Goal: Obtain resource: Obtain resource

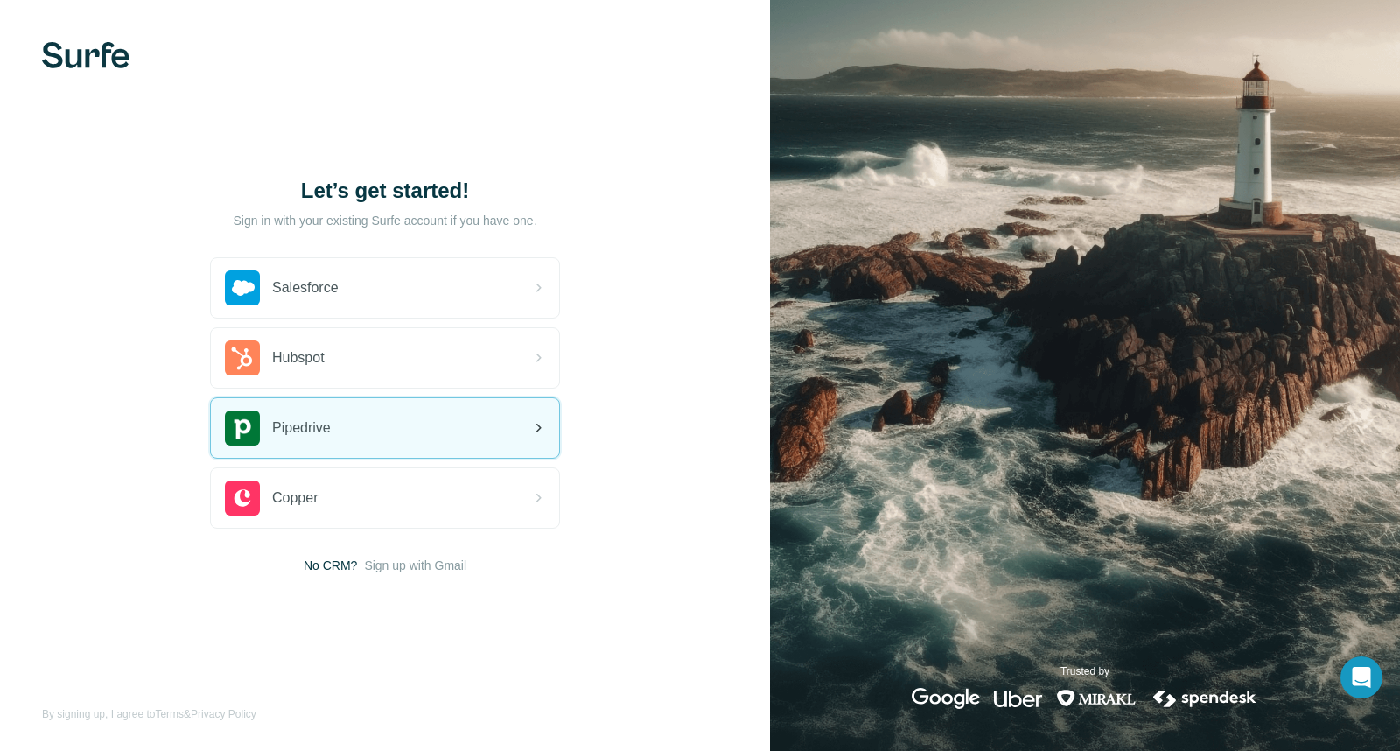
click at [336, 432] on div "Pipedrive" at bounding box center [385, 428] width 348 height 60
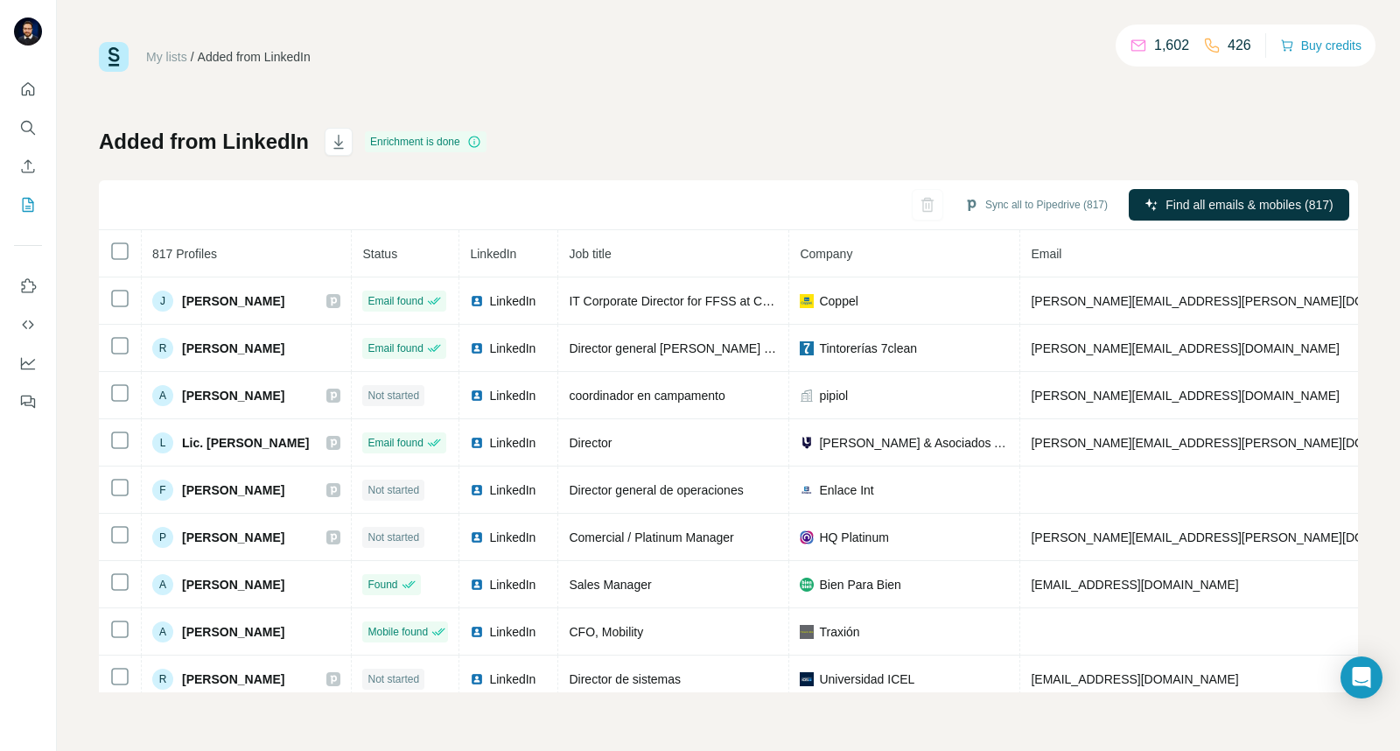
click at [261, 101] on div "My lists / Added from LinkedIn 1,602 426 Buy credits Added from LinkedIn Enrich…" at bounding box center [728, 367] width 1259 height 650
click at [25, 167] on icon "Enrich CSV" at bounding box center [28, 167] width 18 height 18
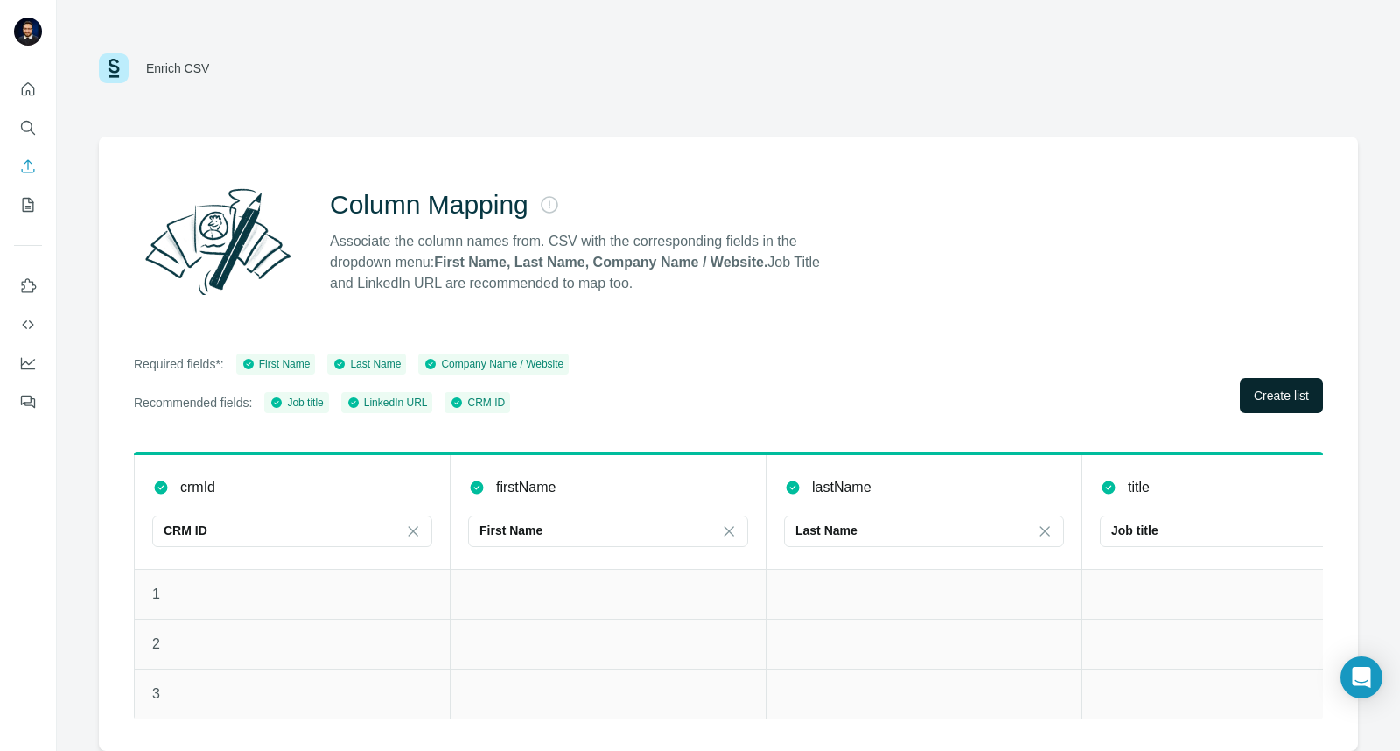
click at [1264, 396] on span "Create list" at bounding box center [1281, 396] width 55 height 18
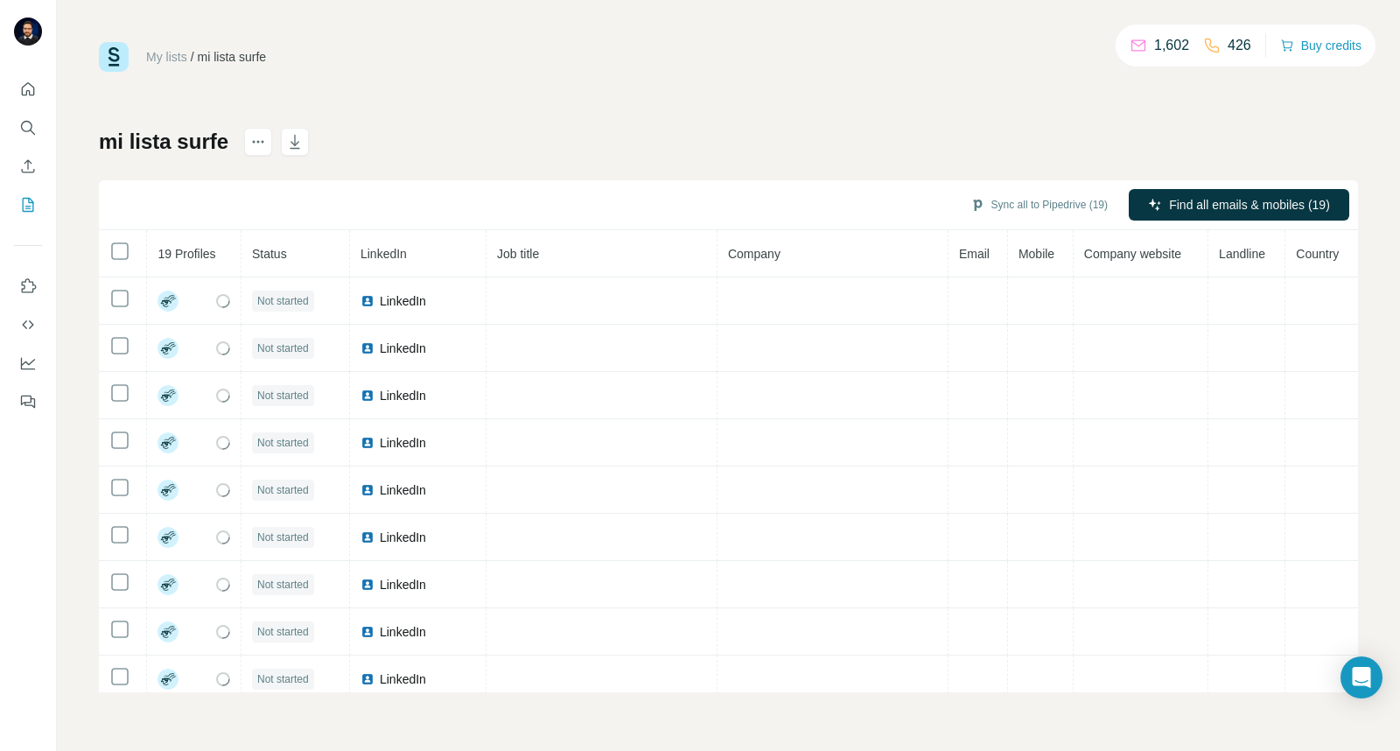
click at [879, 156] on div "mi lista surfe Sync all to Pipedrive (19) Find all emails & mobiles (19) 19 Pro…" at bounding box center [728, 410] width 1259 height 564
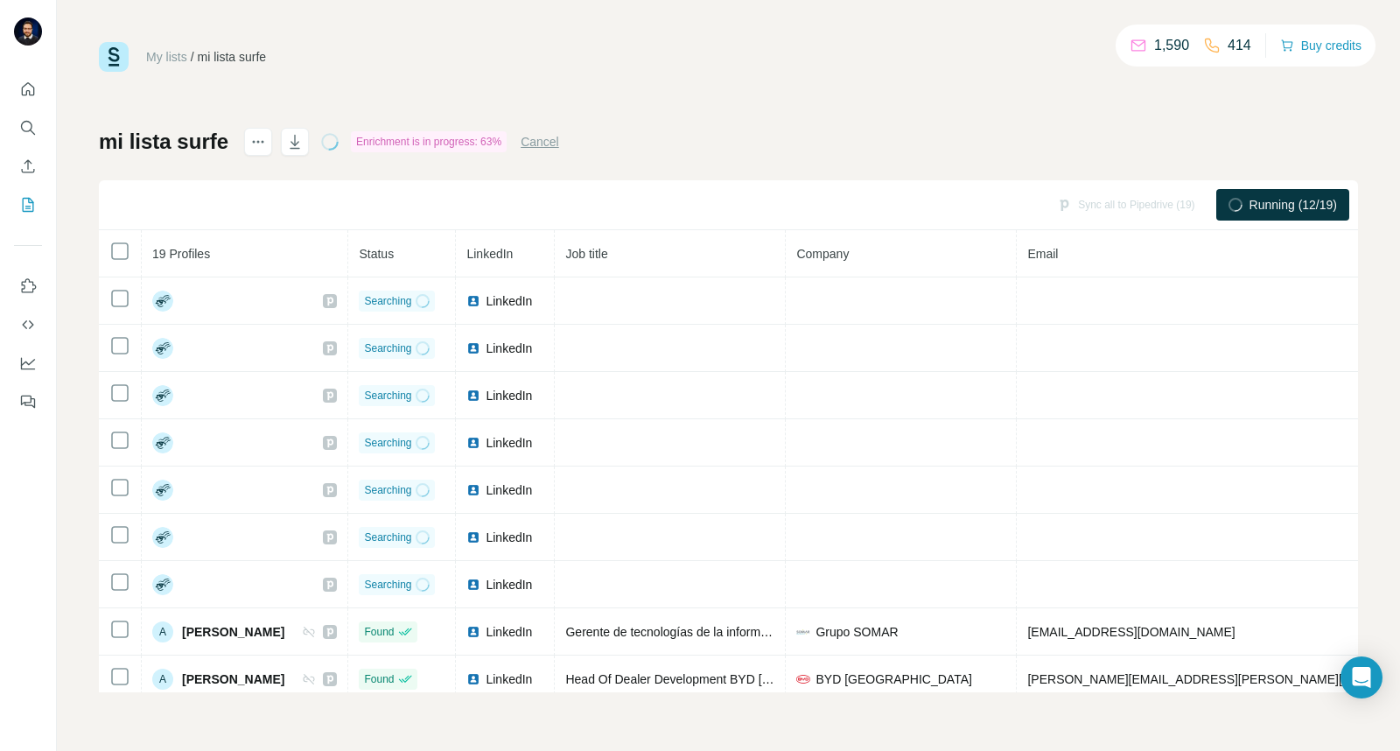
click at [62, 580] on div "My lists / mi lista surfe 1,590 414 Buy credits mi lista surfe Enrichment is in…" at bounding box center [728, 375] width 1343 height 751
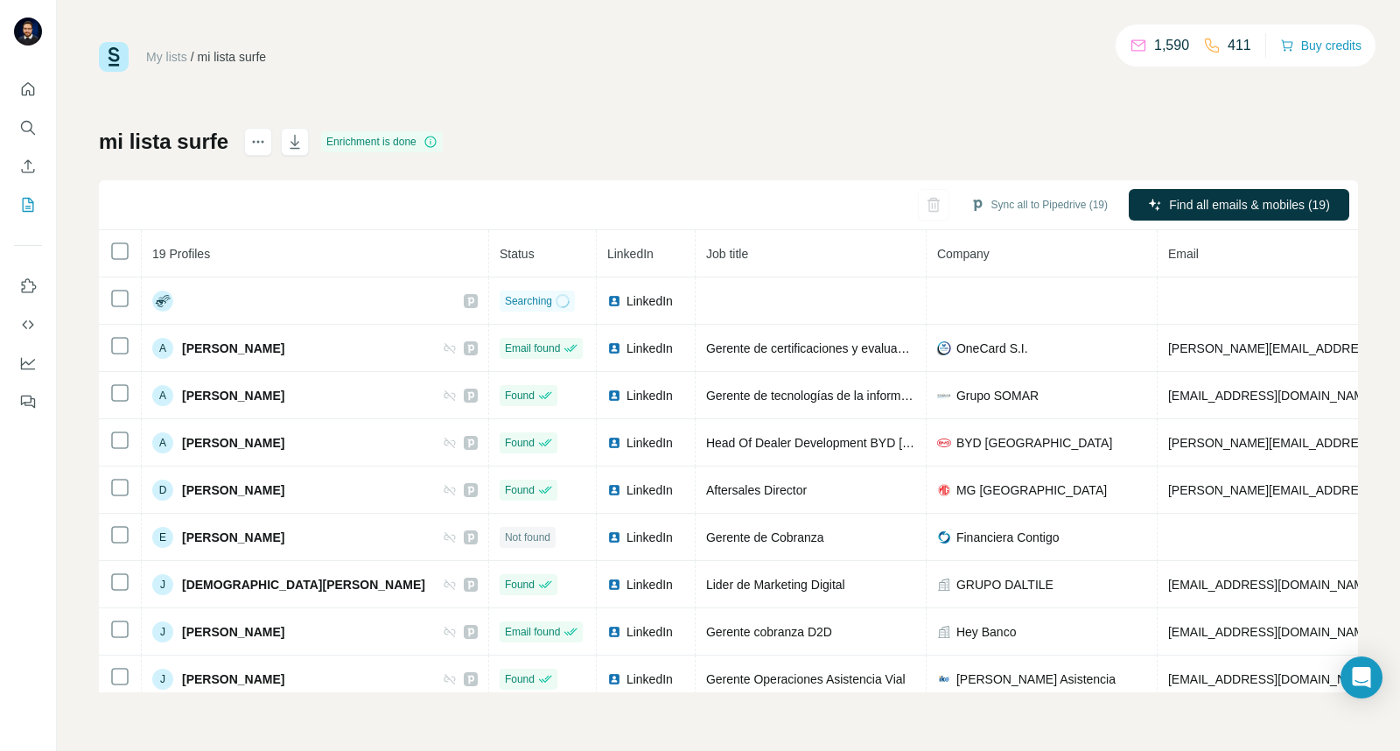
click at [277, 105] on div "My lists / mi lista surfe 1,590 411 Buy credits mi lista surfe Enrichment is do…" at bounding box center [728, 367] width 1259 height 650
click at [215, 91] on div "My lists / mi lista surfe 1,590 411 Buy credits mi lista surfe Enrichment is do…" at bounding box center [728, 367] width 1259 height 650
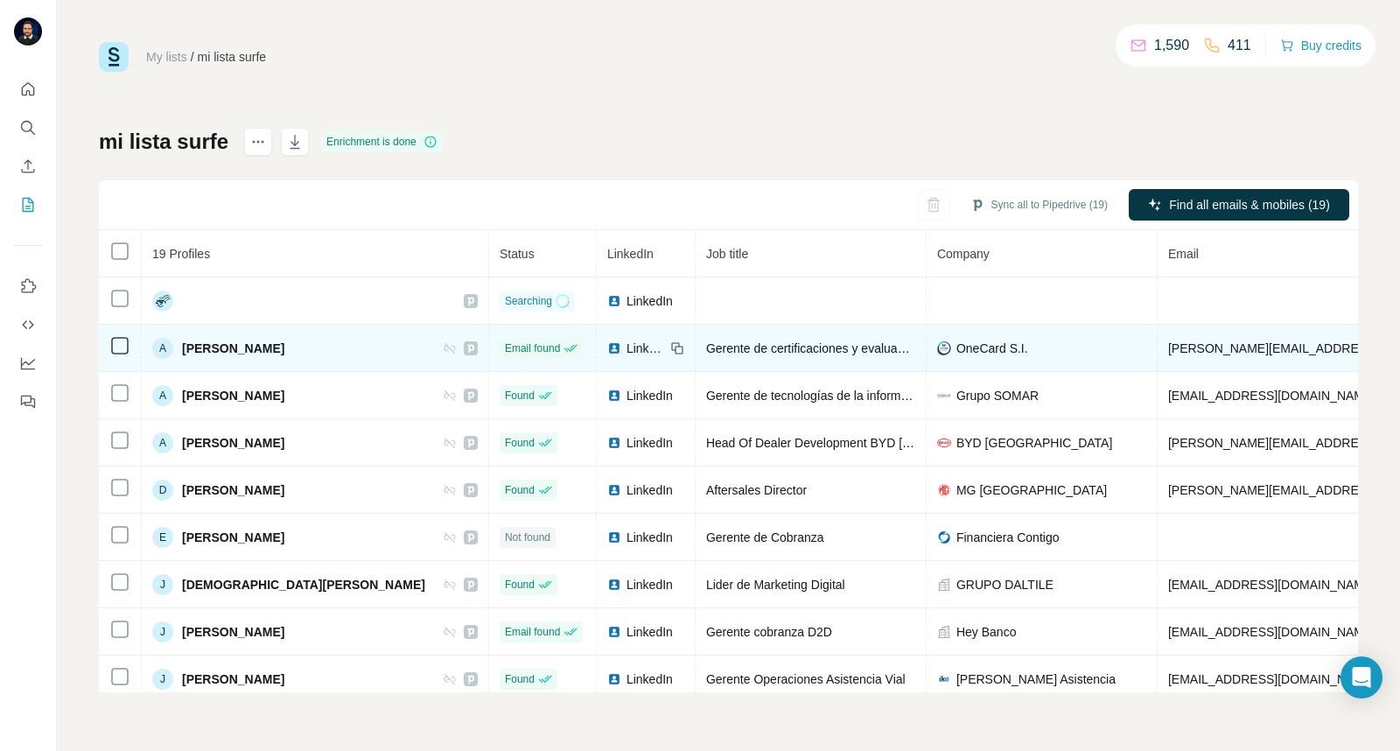
drag, startPoint x: 273, startPoint y: 352, endPoint x: 187, endPoint y: 359, distance: 86.0
click at [187, 359] on div "A [PERSON_NAME]" at bounding box center [315, 348] width 326 height 21
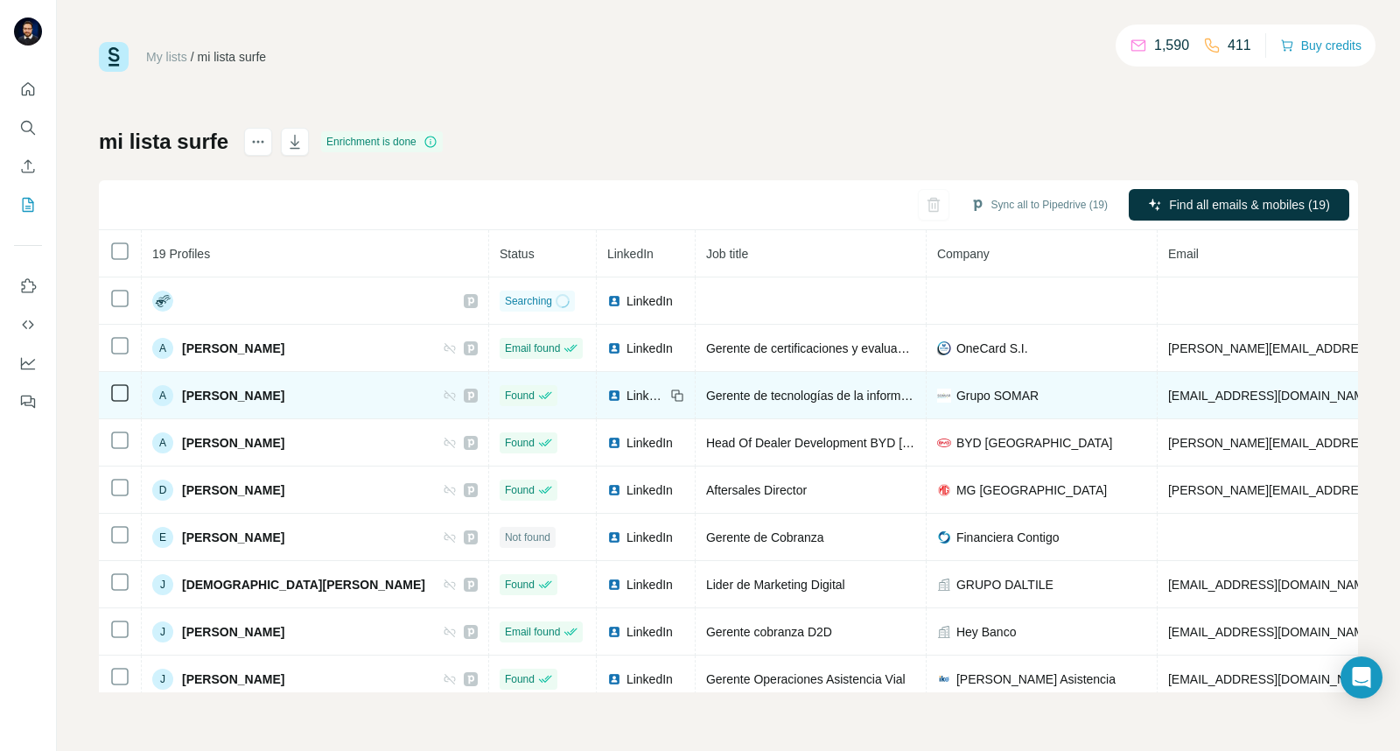
copy span "[PERSON_NAME]"
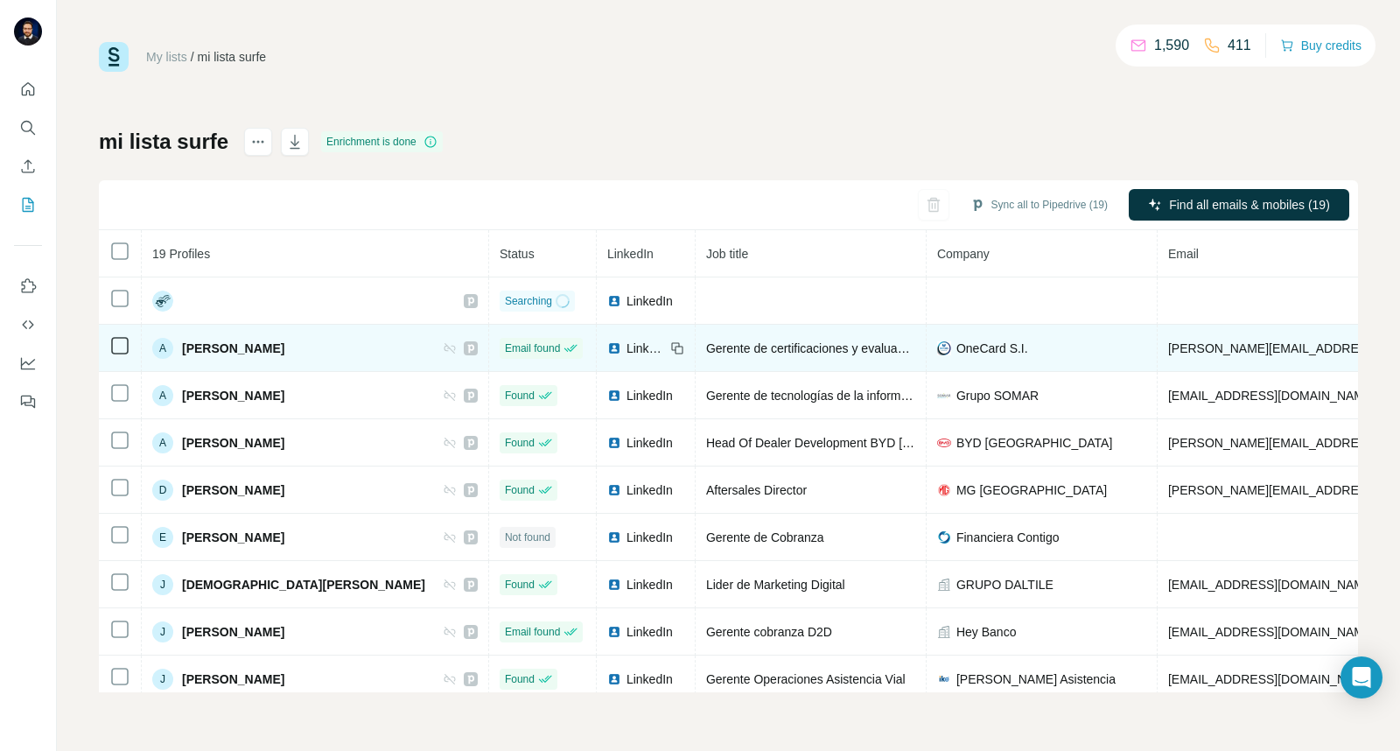
drag, startPoint x: 176, startPoint y: 348, endPoint x: 282, endPoint y: 346, distance: 105.9
click at [278, 348] on div "A [PERSON_NAME]" at bounding box center [315, 348] width 326 height 21
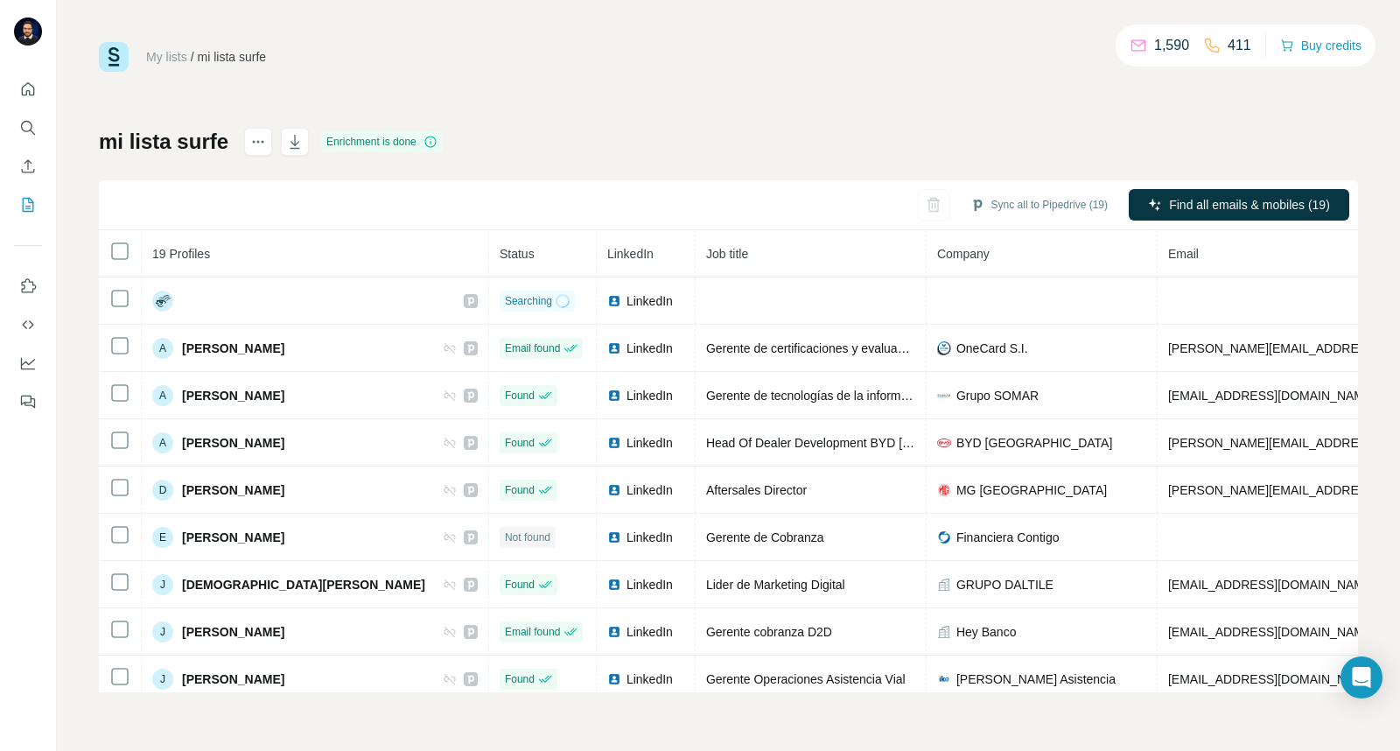
copy div "[PERSON_NAME]"
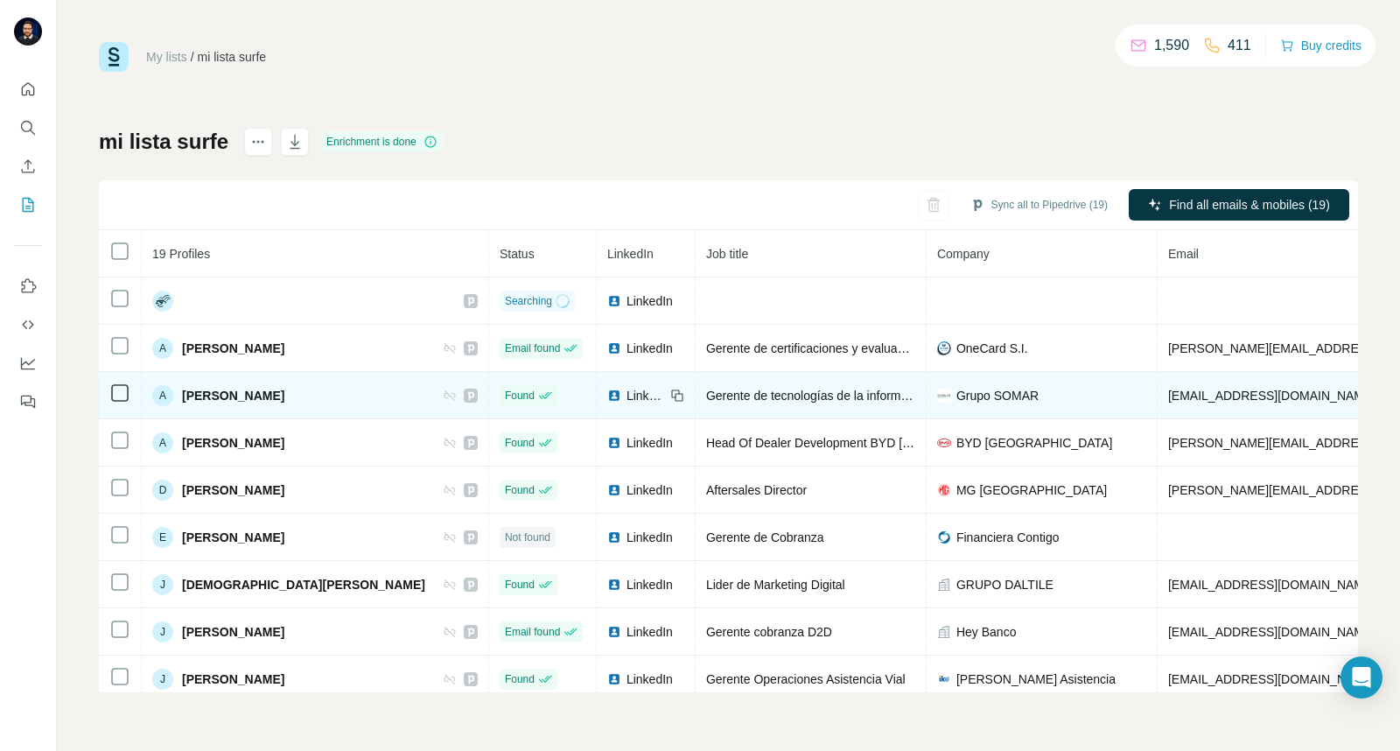
drag, startPoint x: 348, startPoint y: 404, endPoint x: 179, endPoint y: 405, distance: 168.9
click at [179, 405] on div "A [PERSON_NAME]" at bounding box center [315, 395] width 326 height 21
copy span "[PERSON_NAME]"
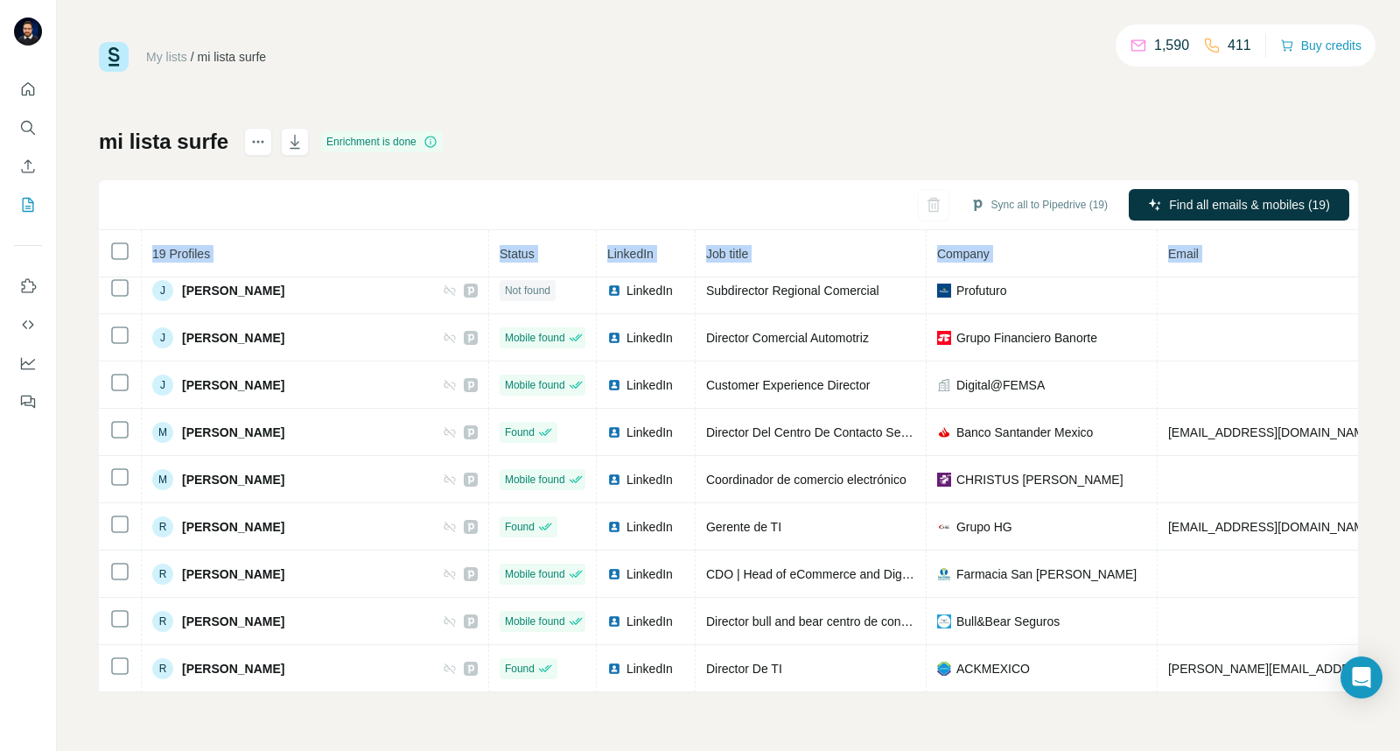
drag, startPoint x: 387, startPoint y: 681, endPoint x: 555, endPoint y: 697, distance: 168.8
click at [555, 697] on div "My lists / mi lista surfe 1,590 411 Buy credits mi lista surfe Enrichment is do…" at bounding box center [728, 375] width 1343 height 751
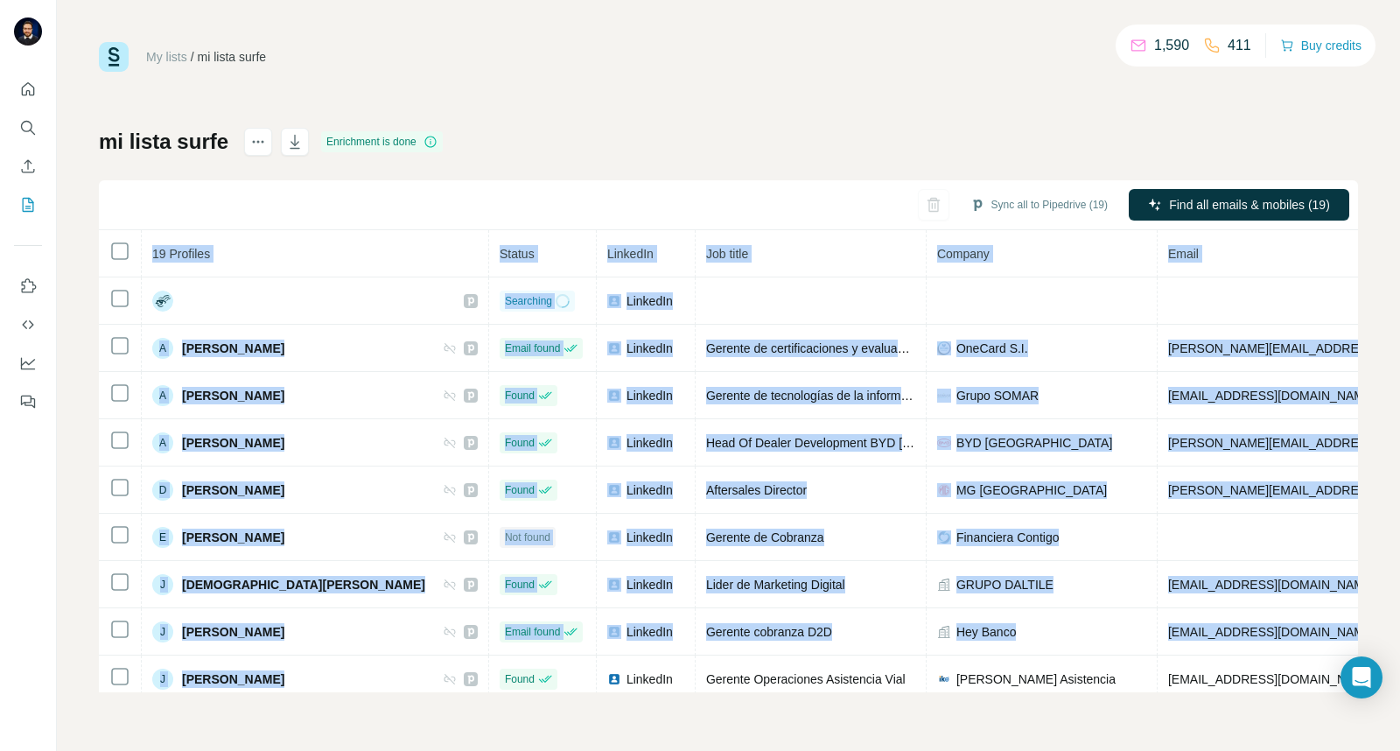
click at [57, 467] on div "My lists / mi lista surfe 1,590 411 Buy credits mi lista surfe Enrichment is do…" at bounding box center [728, 375] width 1343 height 751
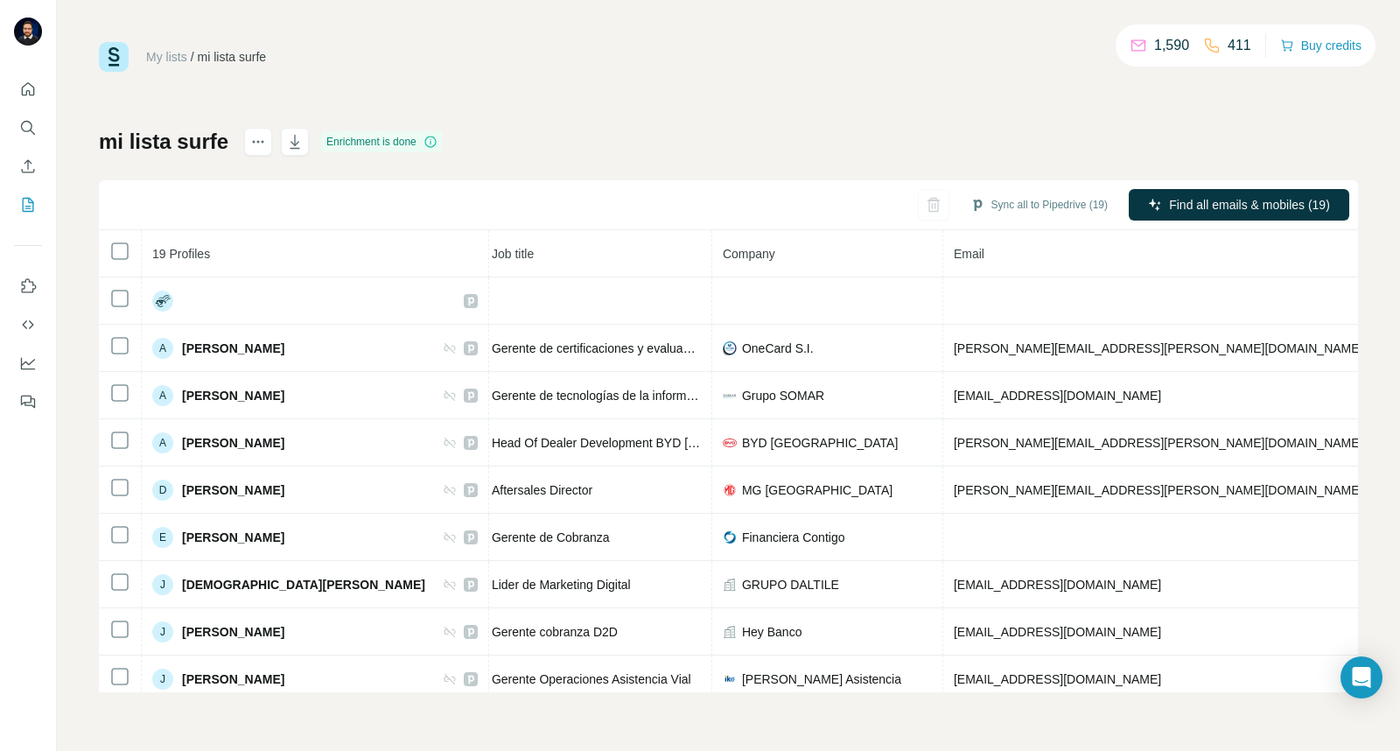
scroll to position [0, 255]
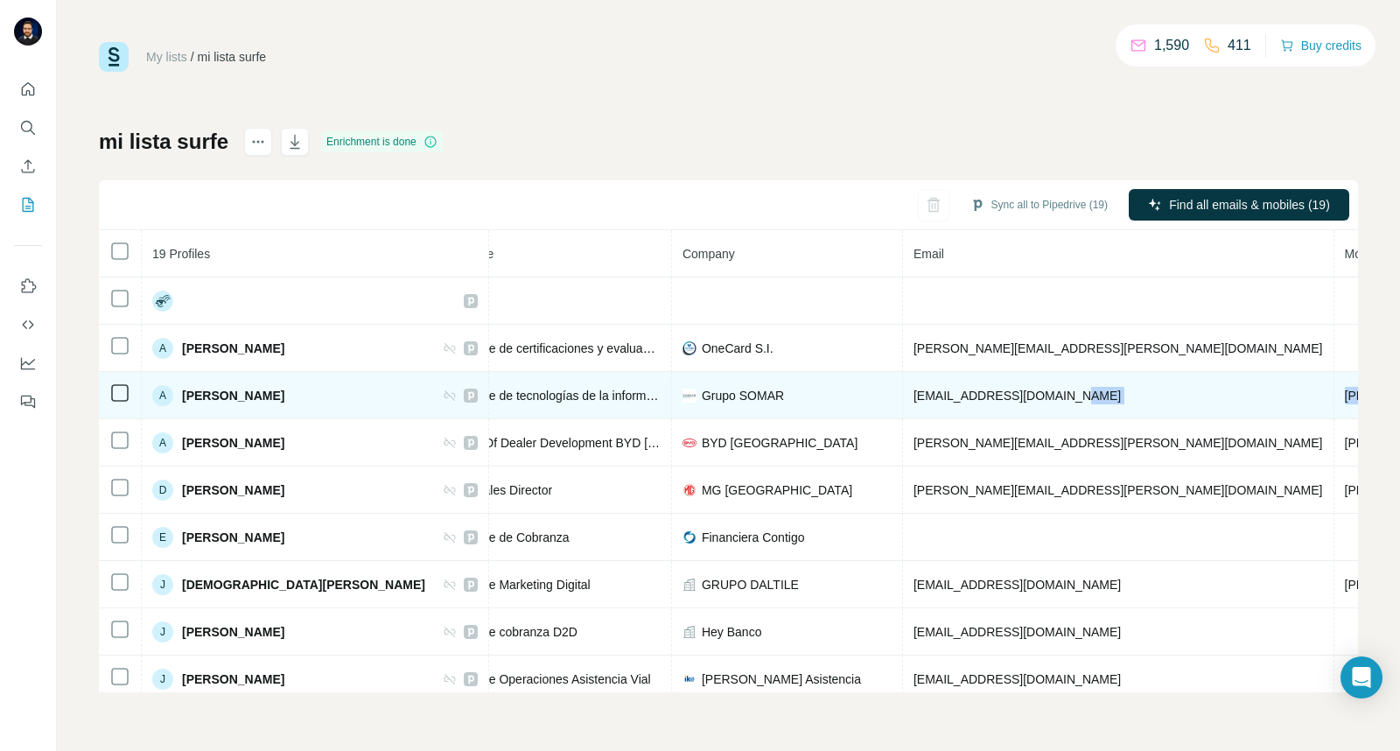
drag, startPoint x: 1187, startPoint y: 397, endPoint x: 1076, endPoint y: 400, distance: 110.3
click at [1076, 400] on tr "A [PERSON_NAME] Found LinkedIn Gerente de tecnologías de la información Grupo S…" at bounding box center [823, 395] width 1959 height 47
drag, startPoint x: 865, startPoint y: 397, endPoint x: 1024, endPoint y: 397, distance: 159.3
click at [1024, 397] on td "[EMAIL_ADDRESS][DOMAIN_NAME]" at bounding box center [1118, 395] width 431 height 47
copy span "[EMAIL_ADDRESS][DOMAIN_NAME]"
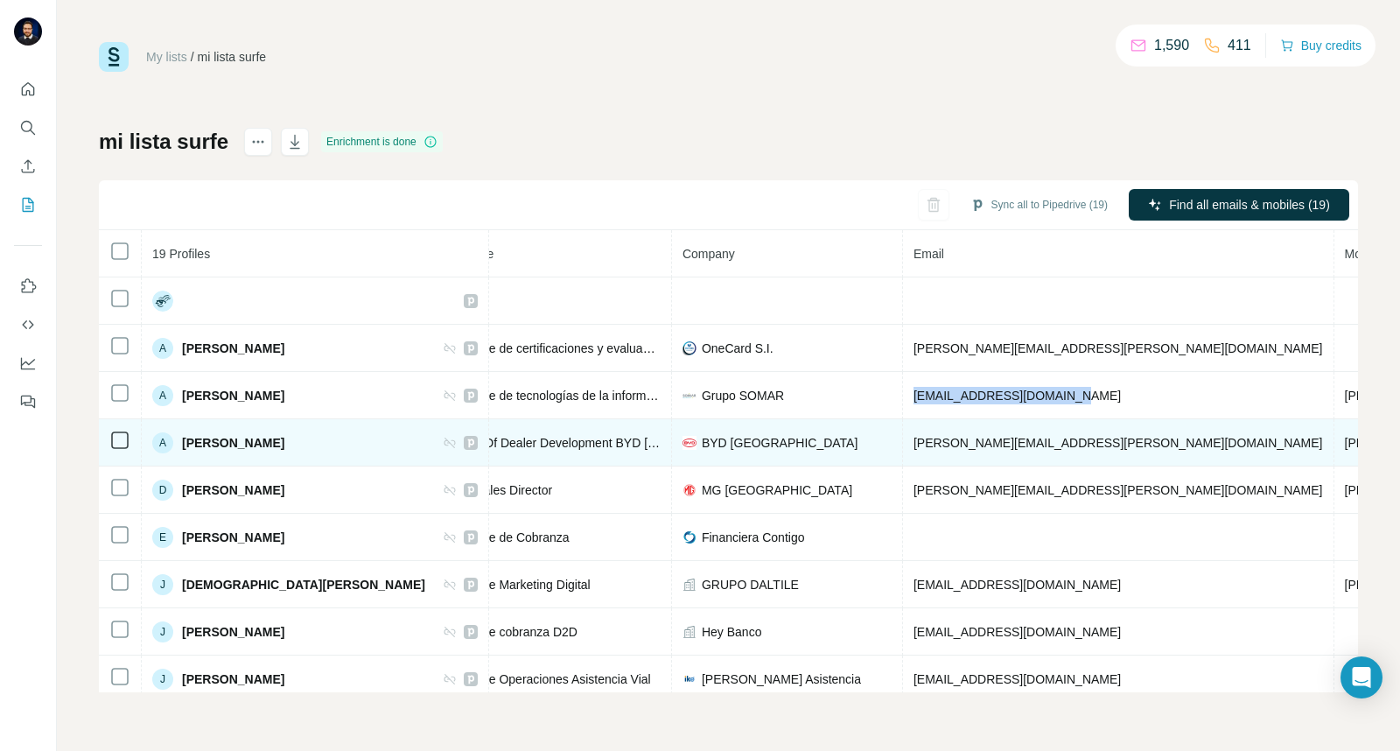
drag, startPoint x: 299, startPoint y: 447, endPoint x: 184, endPoint y: 456, distance: 115.9
click at [184, 456] on td "A [PERSON_NAME]" at bounding box center [315, 442] width 347 height 47
copy span "[PERSON_NAME]"
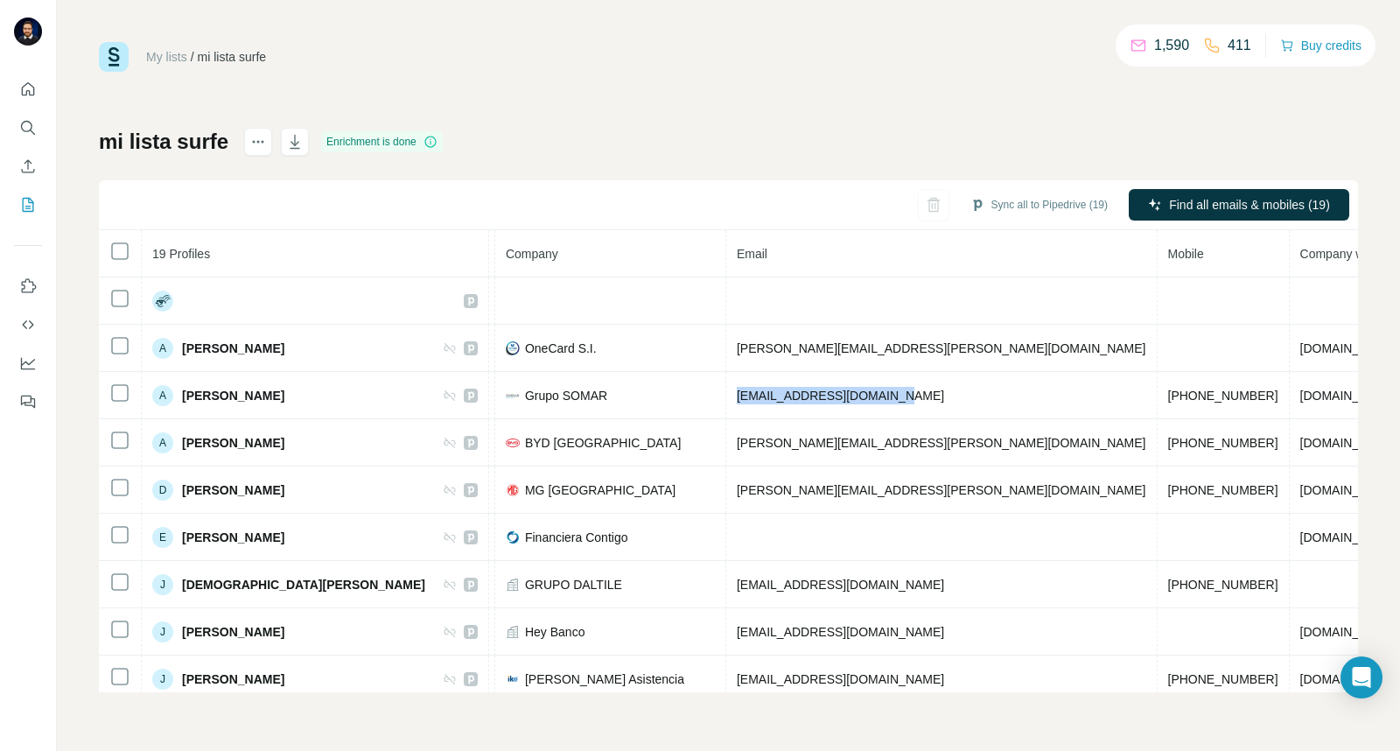
scroll to position [0, 435]
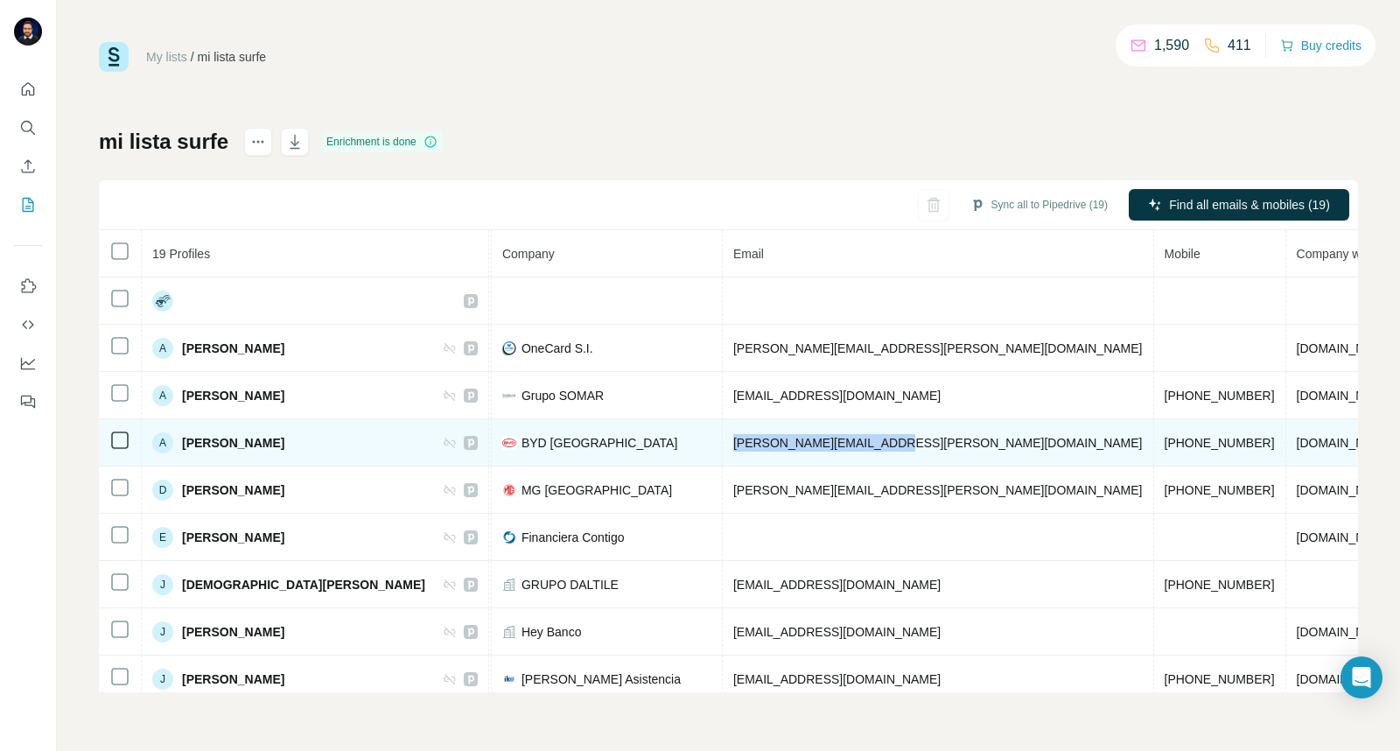
drag, startPoint x: 844, startPoint y: 444, endPoint x: 683, endPoint y: 450, distance: 160.3
click at [723, 450] on td "[PERSON_NAME][EMAIL_ADDRESS][PERSON_NAME][DOMAIN_NAME]" at bounding box center [938, 442] width 431 height 47
copy span "[PERSON_NAME][EMAIL_ADDRESS][PERSON_NAME][DOMAIN_NAME]"
drag, startPoint x: 915, startPoint y: 440, endPoint x: 1004, endPoint y: 438, distance: 88.4
click at [1154, 438] on td "[PHONE_NUMBER]" at bounding box center [1220, 442] width 132 height 47
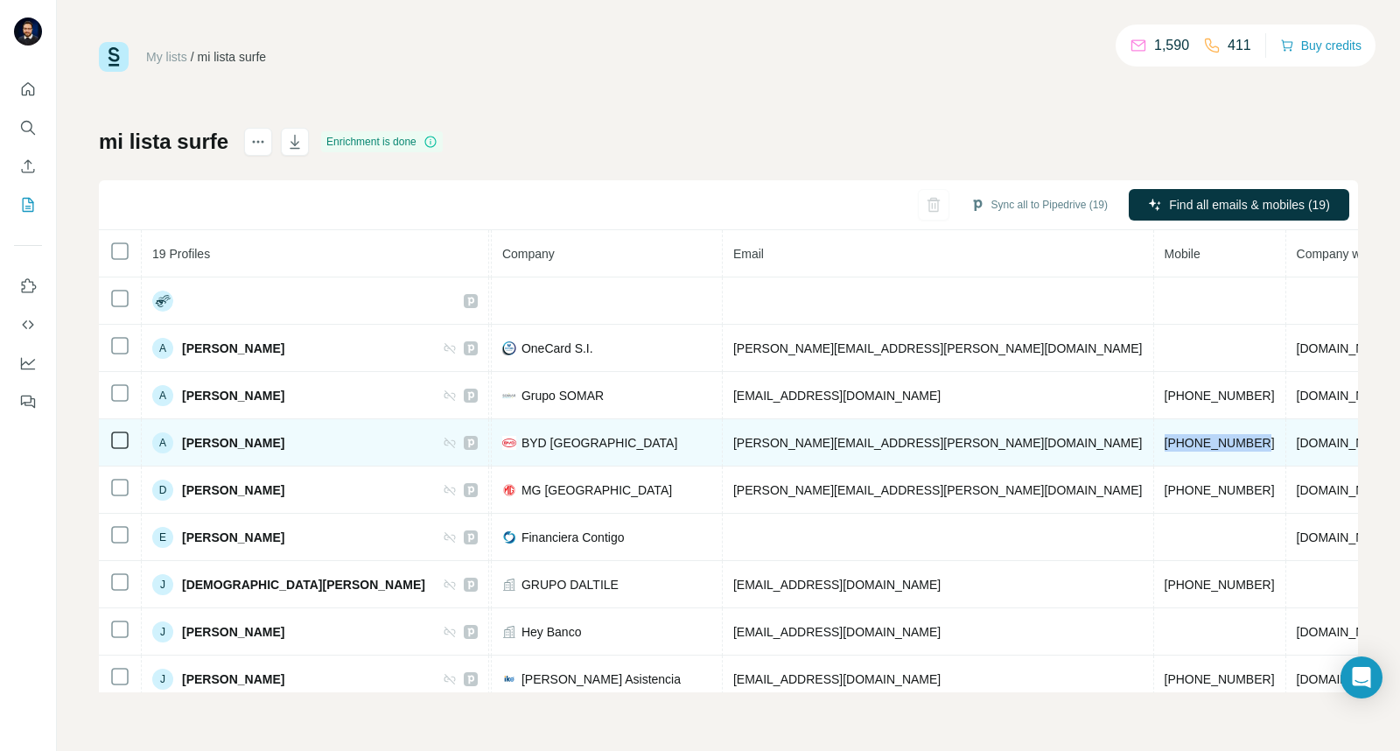
copy span "[PHONE_NUMBER]"
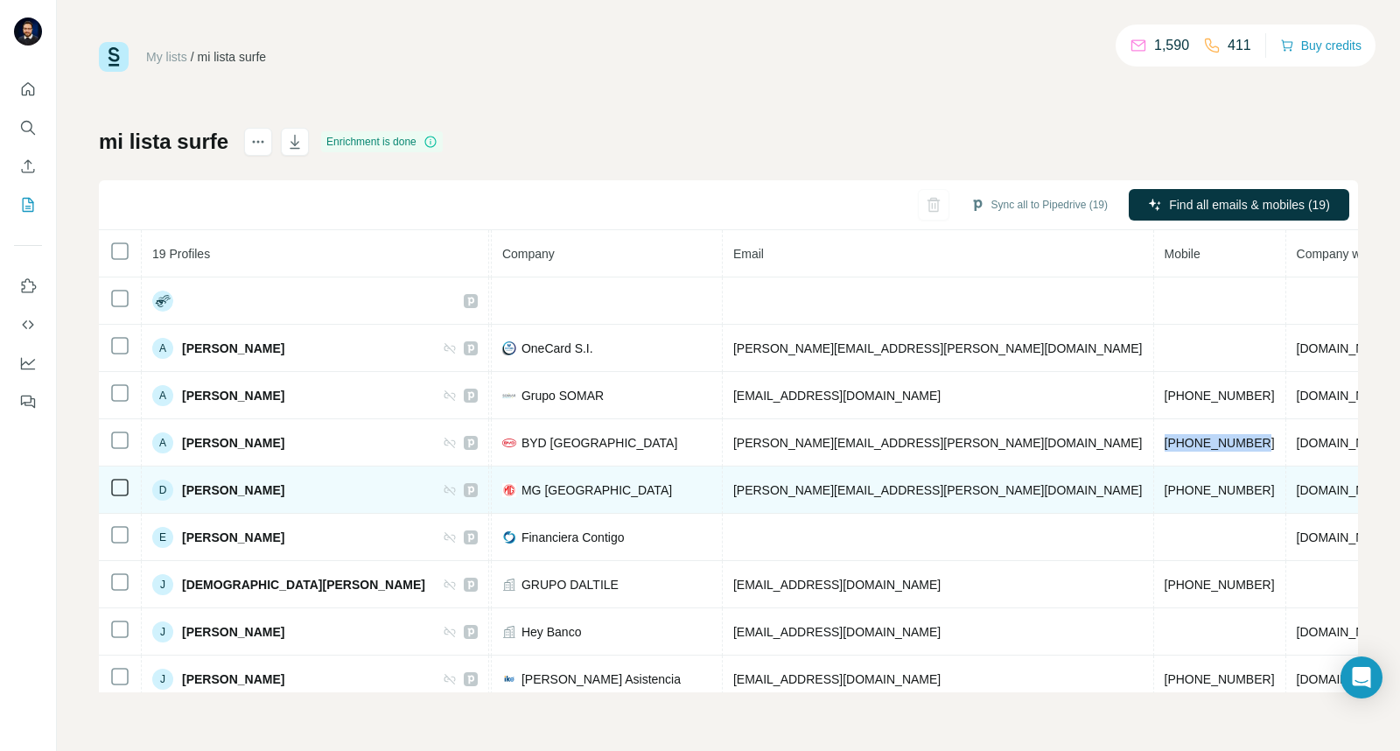
drag, startPoint x: 357, startPoint y: 492, endPoint x: 173, endPoint y: 493, distance: 183.8
click at [173, 493] on div "D [PERSON_NAME]" at bounding box center [315, 490] width 326 height 21
copy div "[PERSON_NAME]"
drag, startPoint x: 1002, startPoint y: 487, endPoint x: 913, endPoint y: 494, distance: 89.5
click at [1154, 494] on td "[PHONE_NUMBER]" at bounding box center [1220, 489] width 132 height 47
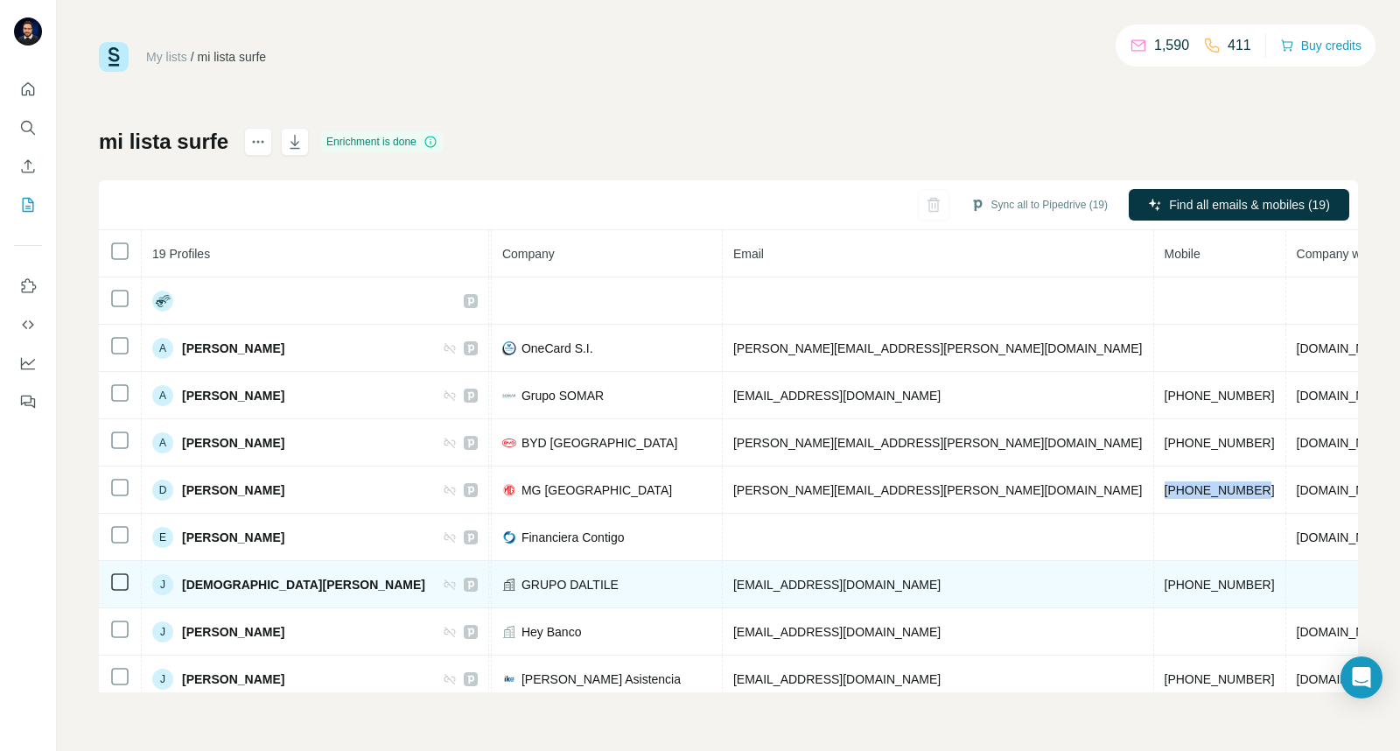
copy span "[PHONE_NUMBER]"
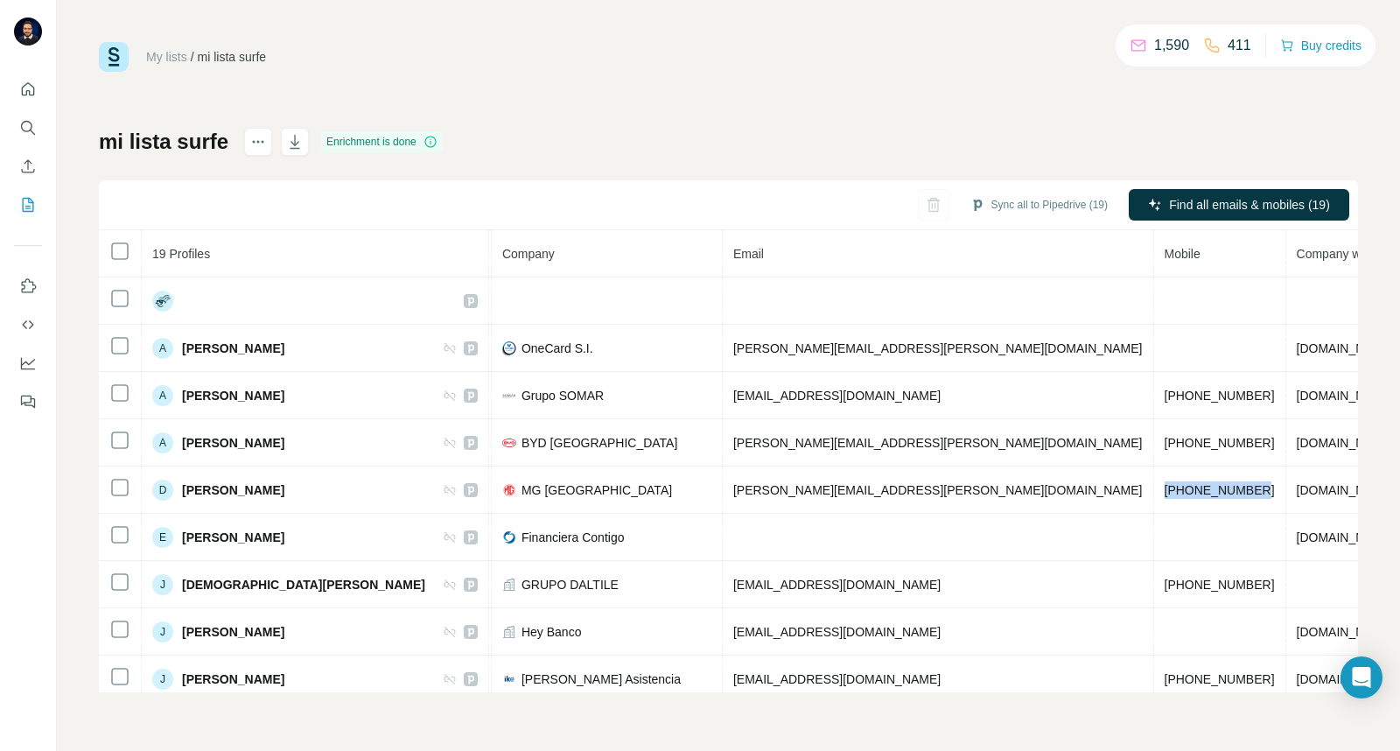
copy span "[PHONE_NUMBER]"
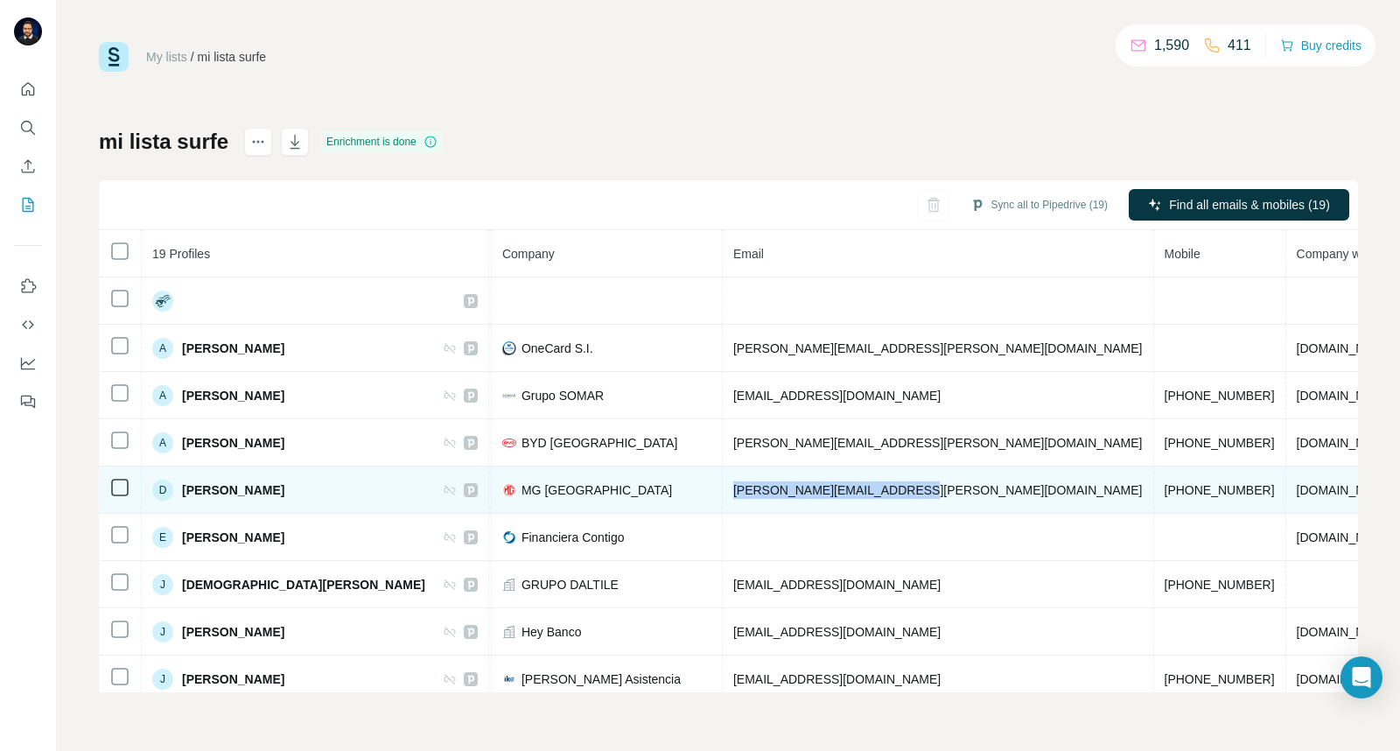
drag, startPoint x: 853, startPoint y: 492, endPoint x: 683, endPoint y: 503, distance: 170.2
click at [723, 503] on td "[PERSON_NAME][EMAIL_ADDRESS][PERSON_NAME][DOMAIN_NAME]" at bounding box center [938, 489] width 431 height 47
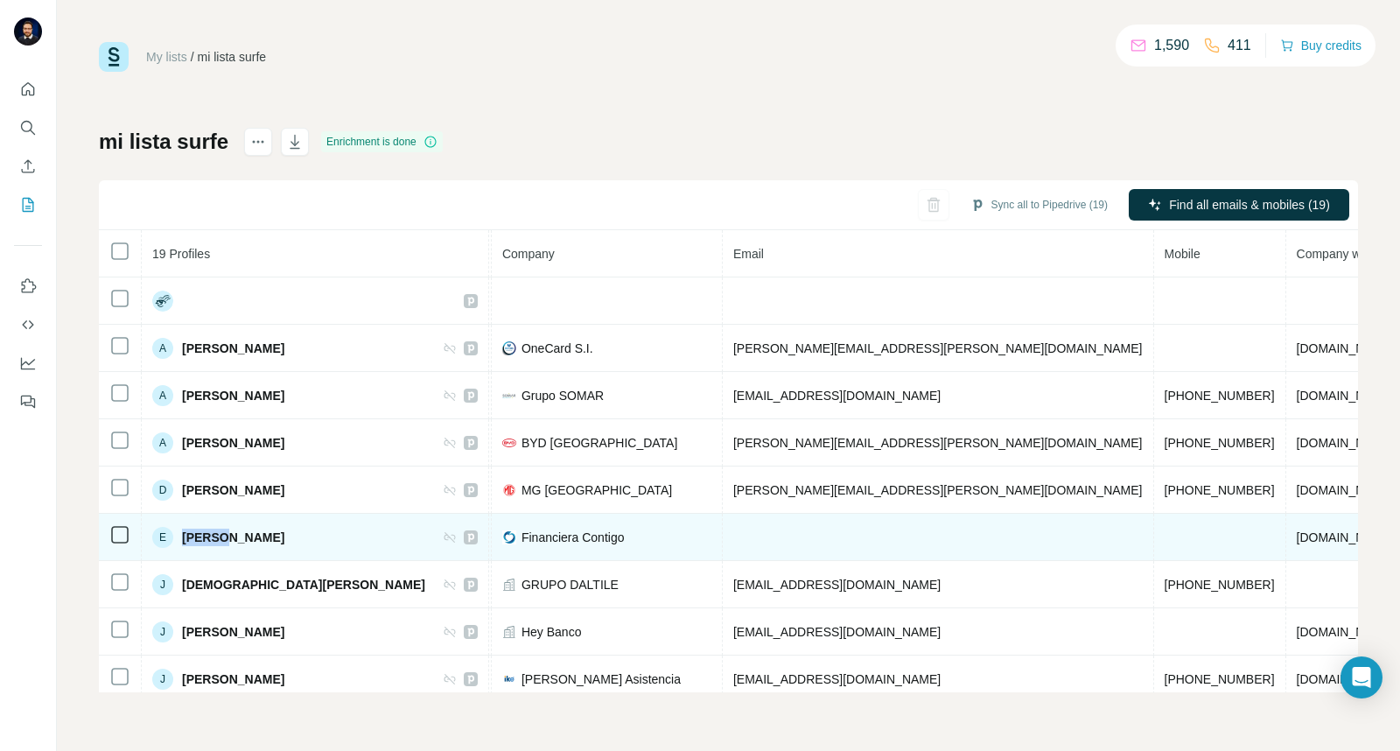
drag, startPoint x: 272, startPoint y: 545, endPoint x: 180, endPoint y: 546, distance: 91.9
click at [180, 546] on div "E [PERSON_NAME]" at bounding box center [315, 537] width 326 height 21
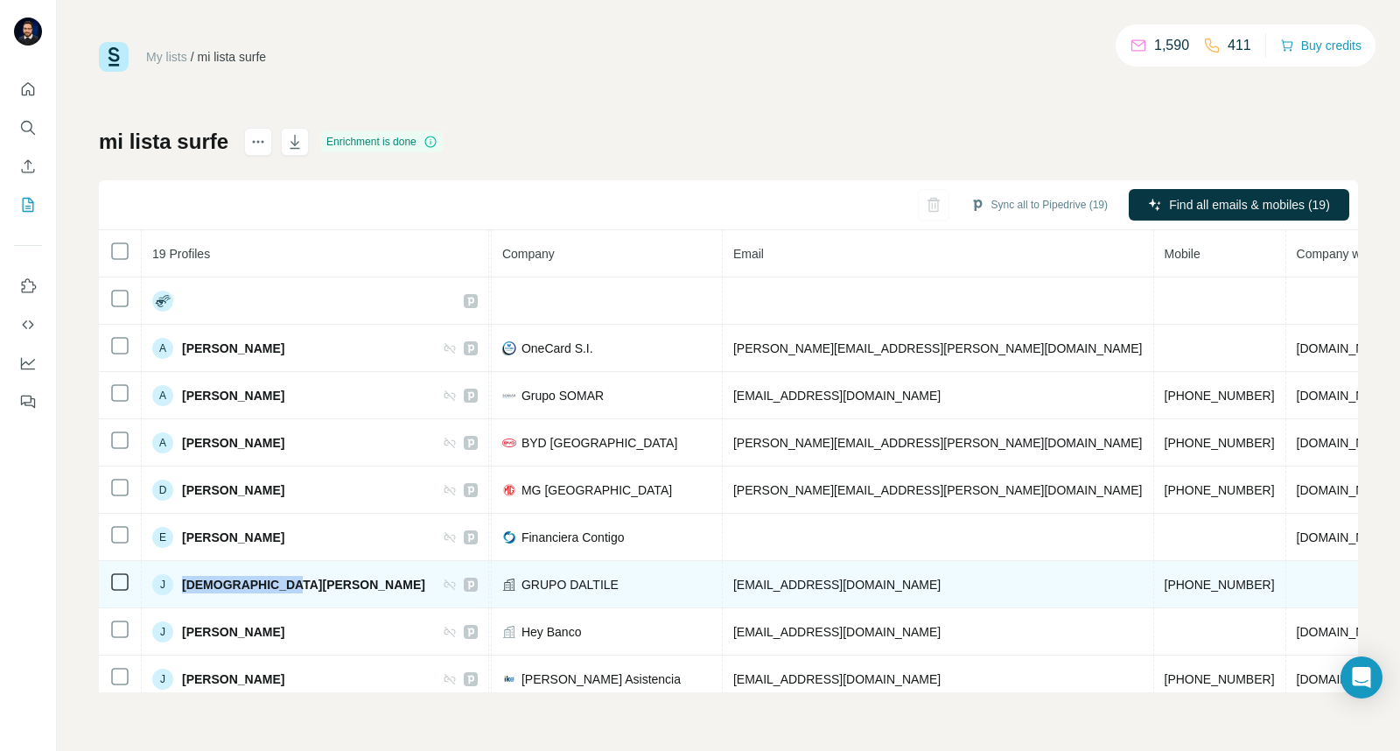
drag, startPoint x: 290, startPoint y: 592, endPoint x: 181, endPoint y: 597, distance: 108.6
click at [181, 595] on div "J [PERSON_NAME]" at bounding box center [315, 584] width 326 height 21
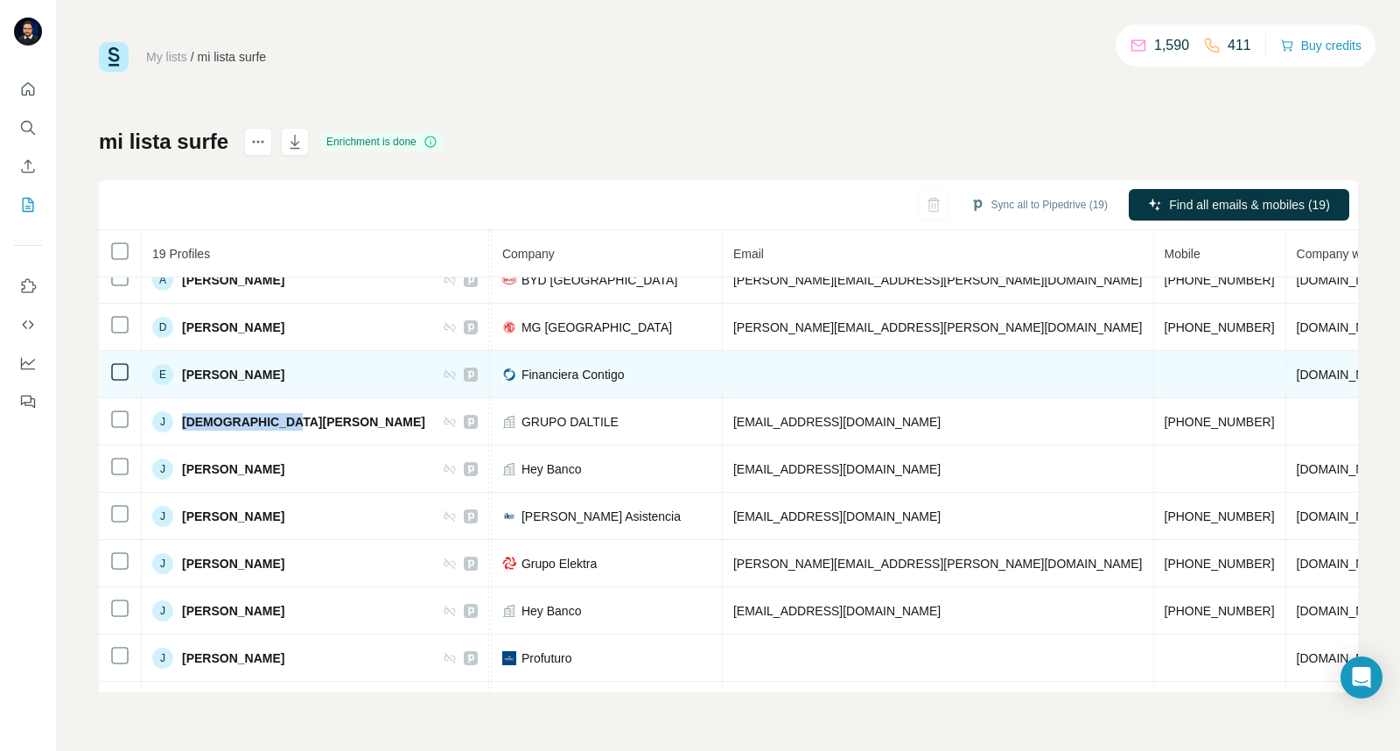
scroll to position [194, 435]
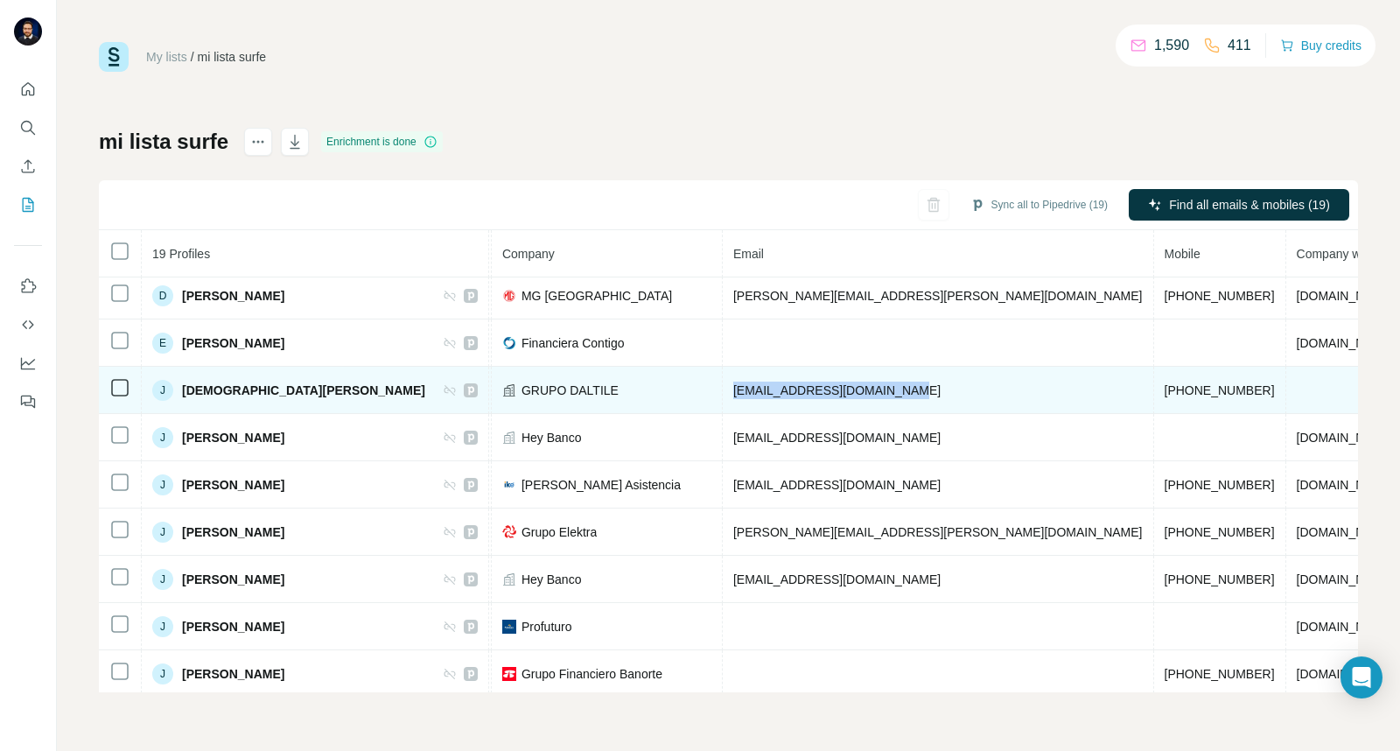
drag, startPoint x: 867, startPoint y: 395, endPoint x: 676, endPoint y: 398, distance: 191.7
click at [723, 398] on td "[EMAIL_ADDRESS][DOMAIN_NAME]" at bounding box center [938, 390] width 431 height 47
drag, startPoint x: 1002, startPoint y: 394, endPoint x: 913, endPoint y: 398, distance: 89.4
click at [1154, 398] on td "[PHONE_NUMBER]" at bounding box center [1220, 390] width 132 height 47
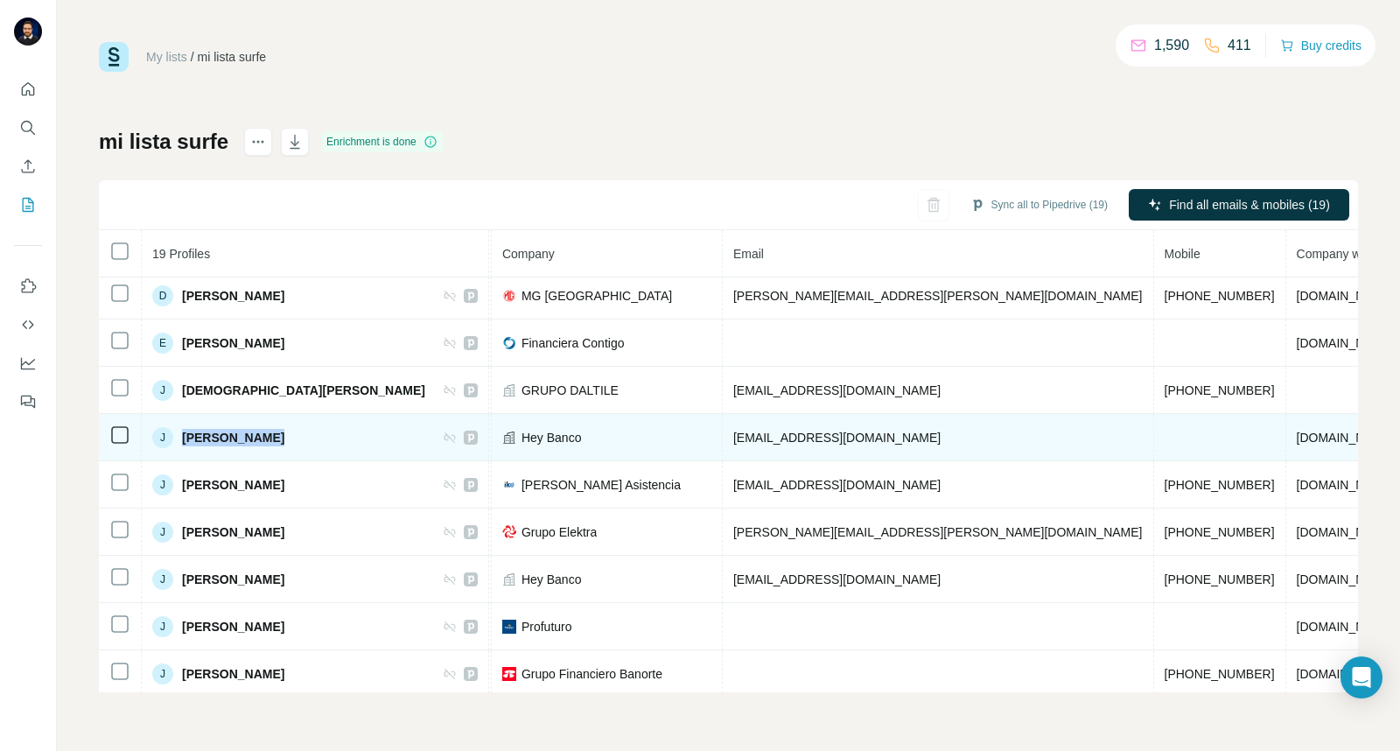
drag, startPoint x: 382, startPoint y: 444, endPoint x: 175, endPoint y: 457, distance: 207.8
click at [175, 457] on td "J [PERSON_NAME]" at bounding box center [315, 437] width 347 height 47
drag, startPoint x: 817, startPoint y: 439, endPoint x: 676, endPoint y: 449, distance: 141.2
click at [723, 449] on td "[EMAIL_ADDRESS][DOMAIN_NAME]" at bounding box center [938, 437] width 431 height 47
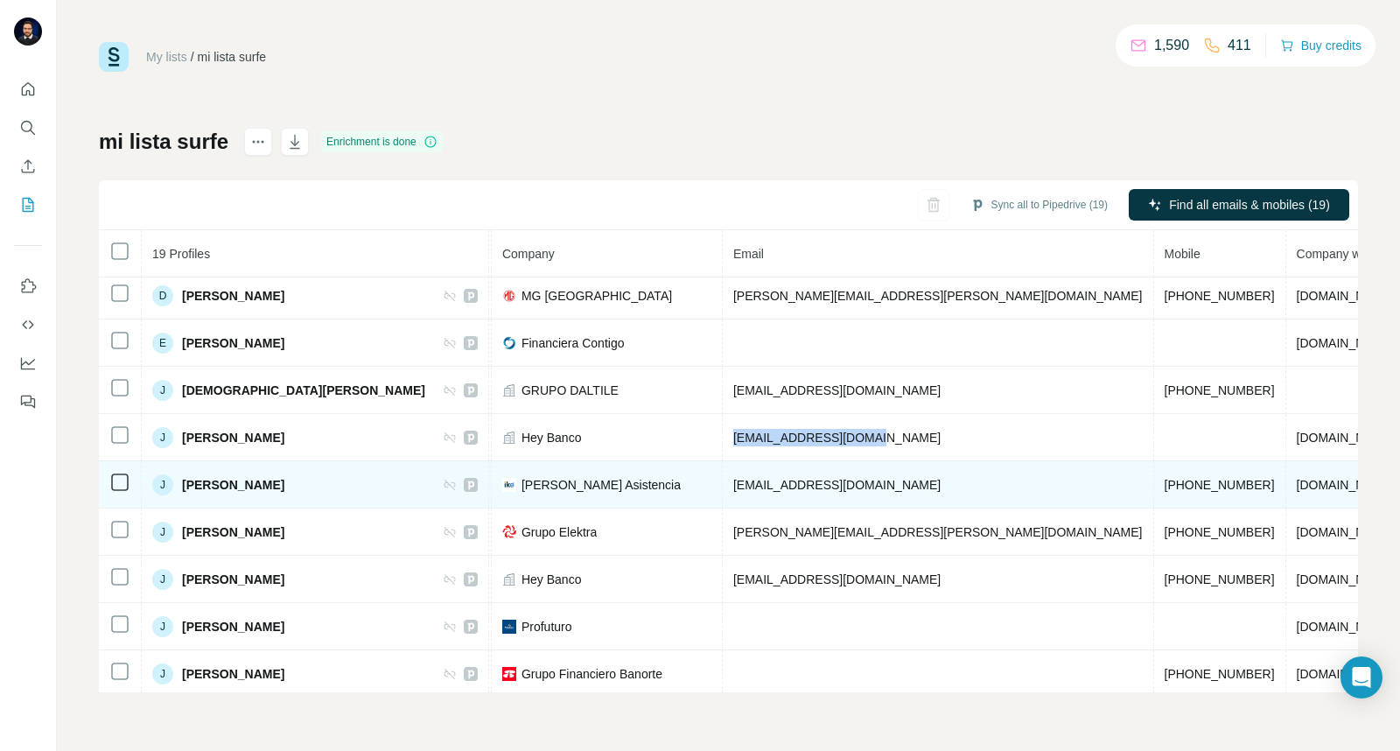
drag, startPoint x: 287, startPoint y: 494, endPoint x: 179, endPoint y: 490, distance: 107.7
click at [179, 490] on div "J [PERSON_NAME]" at bounding box center [315, 484] width 326 height 21
drag, startPoint x: 847, startPoint y: 492, endPoint x: 674, endPoint y: 494, distance: 173.3
click at [723, 494] on td "[EMAIL_ADDRESS][DOMAIN_NAME]" at bounding box center [938, 484] width 431 height 47
drag, startPoint x: 908, startPoint y: 487, endPoint x: 1008, endPoint y: 493, distance: 100.8
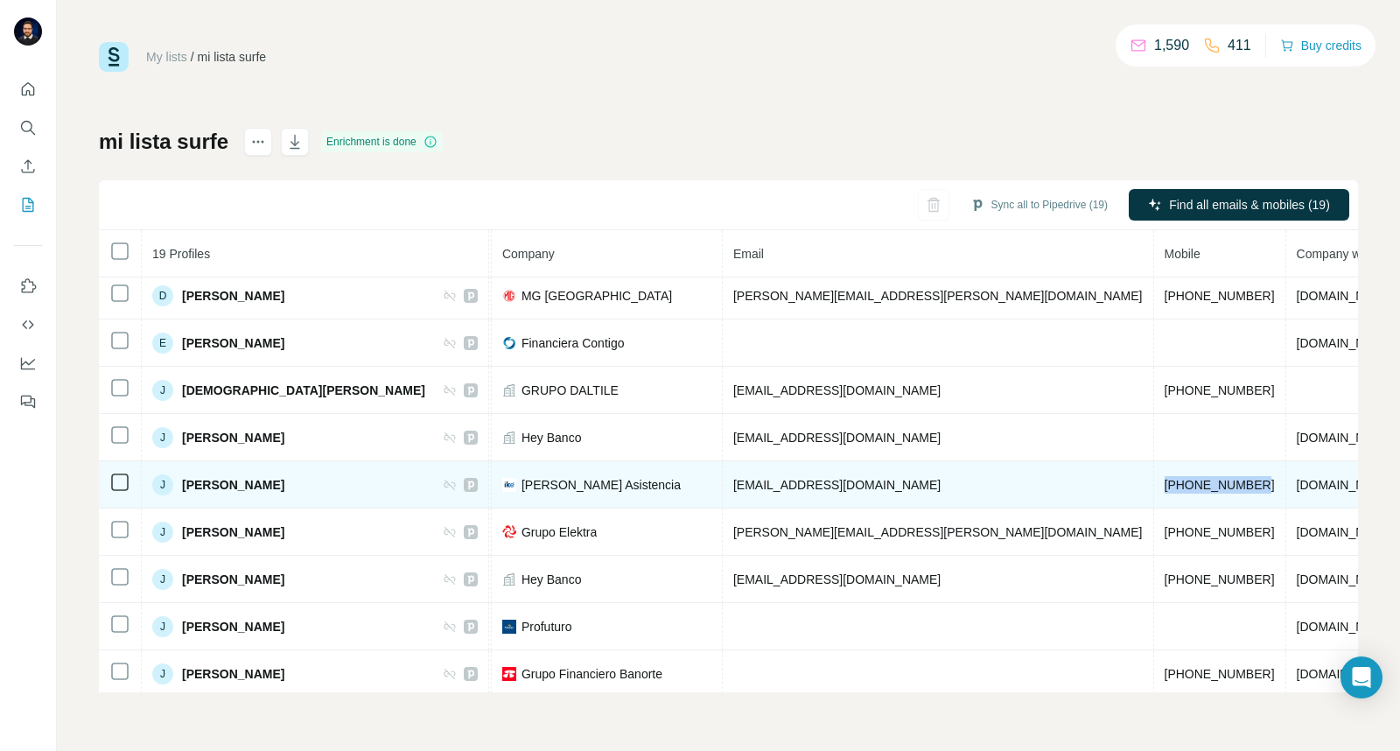
click at [1154, 493] on td "[PHONE_NUMBER]" at bounding box center [1220, 484] width 132 height 47
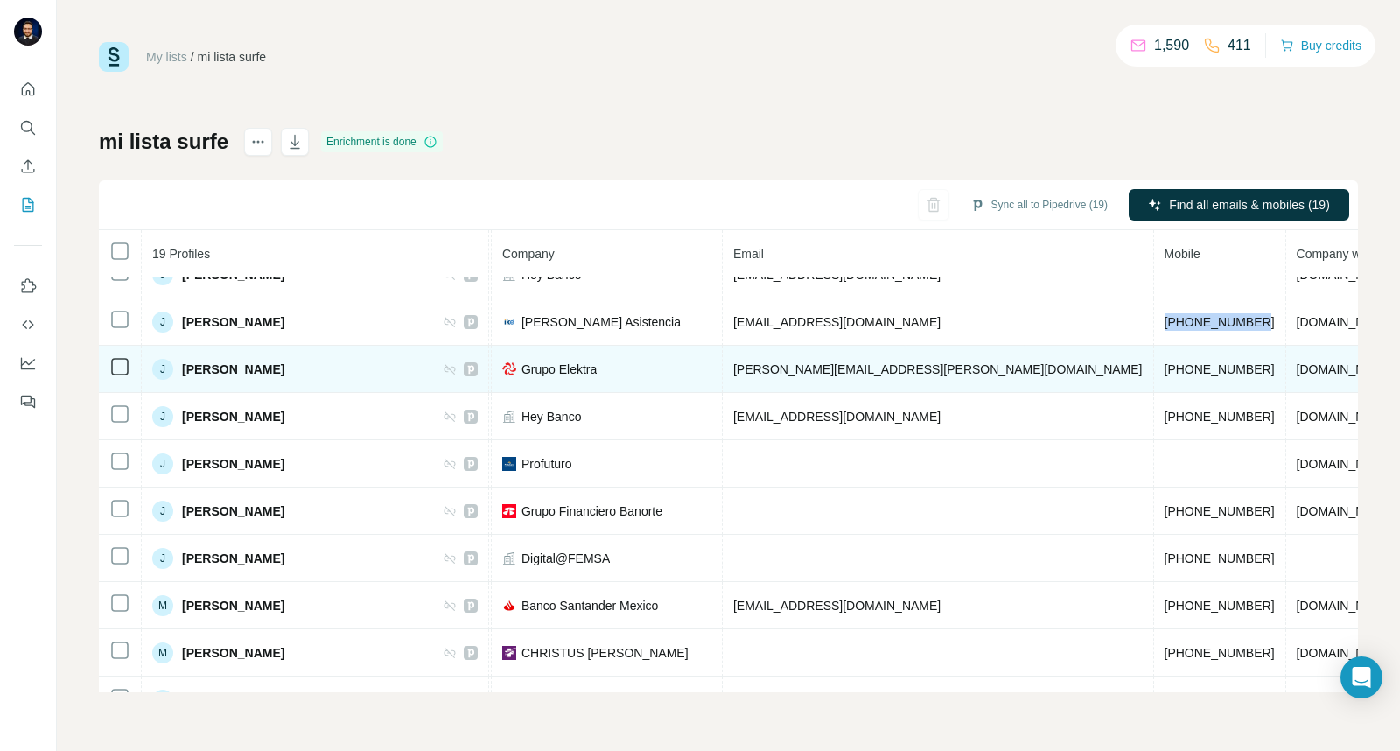
scroll to position [260, 435]
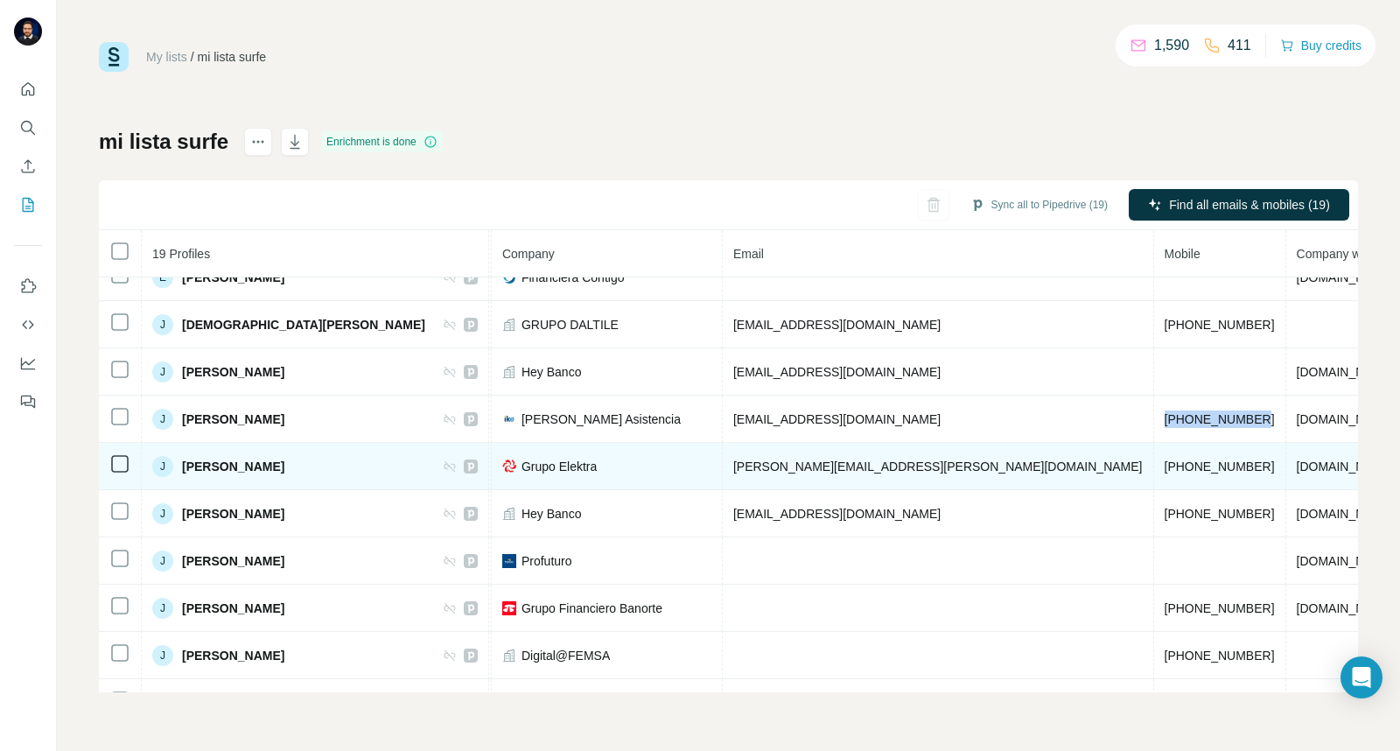
drag, startPoint x: 361, startPoint y: 466, endPoint x: 180, endPoint y: 482, distance: 181.8
click at [180, 482] on td "J [PERSON_NAME]" at bounding box center [315, 466] width 347 height 47
drag, startPoint x: 913, startPoint y: 473, endPoint x: 1005, endPoint y: 469, distance: 92.0
click at [1154, 469] on td "[PHONE_NUMBER]" at bounding box center [1220, 466] width 132 height 47
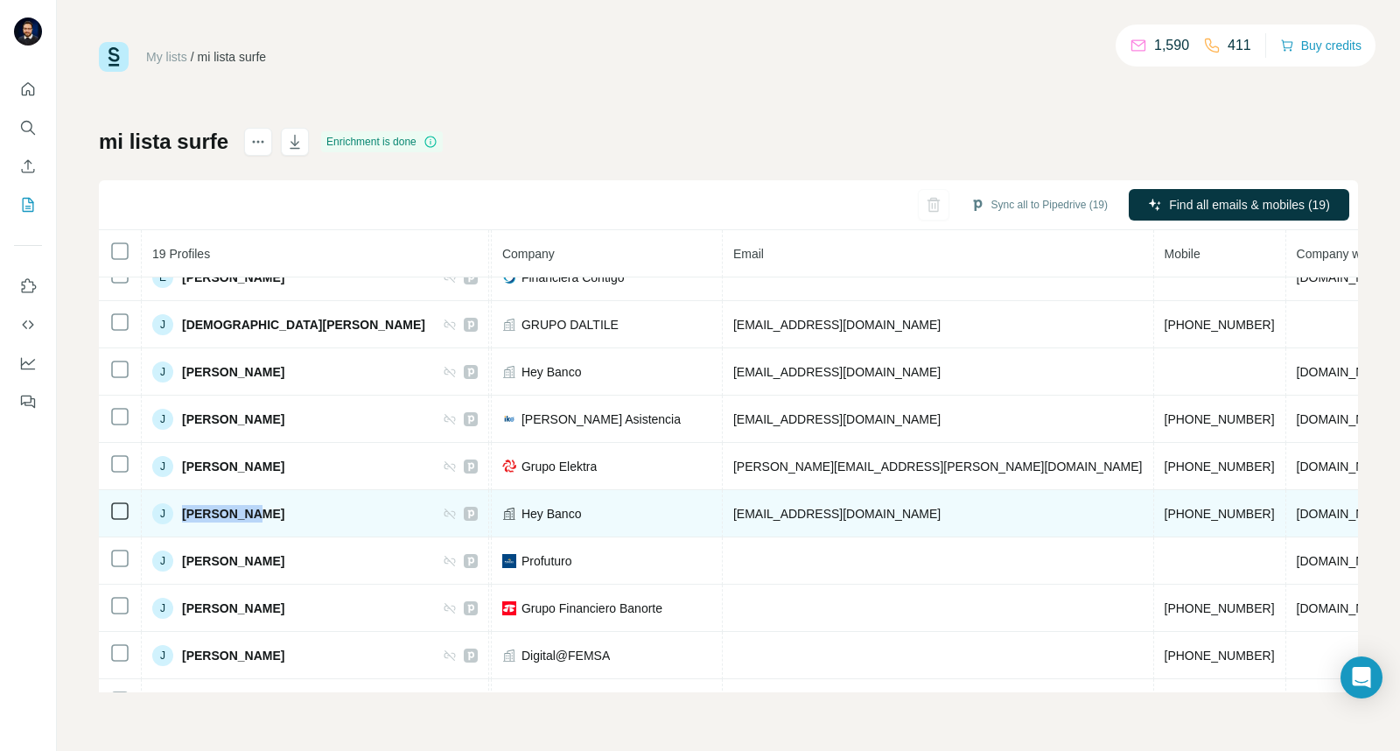
drag, startPoint x: 266, startPoint y: 526, endPoint x: 175, endPoint y: 529, distance: 91.1
click at [175, 529] on td "J [PERSON_NAME]" at bounding box center [315, 513] width 347 height 47
drag, startPoint x: 808, startPoint y: 514, endPoint x: 652, endPoint y: 518, distance: 155.8
click at [652, 518] on tr "[PERSON_NAME] Found LinkedIn Gerente Centro De Contacto Hey Banco [EMAIL_ADDRES…" at bounding box center [643, 513] width 1959 height 47
drag, startPoint x: 1004, startPoint y: 519, endPoint x: 915, endPoint y: 514, distance: 88.5
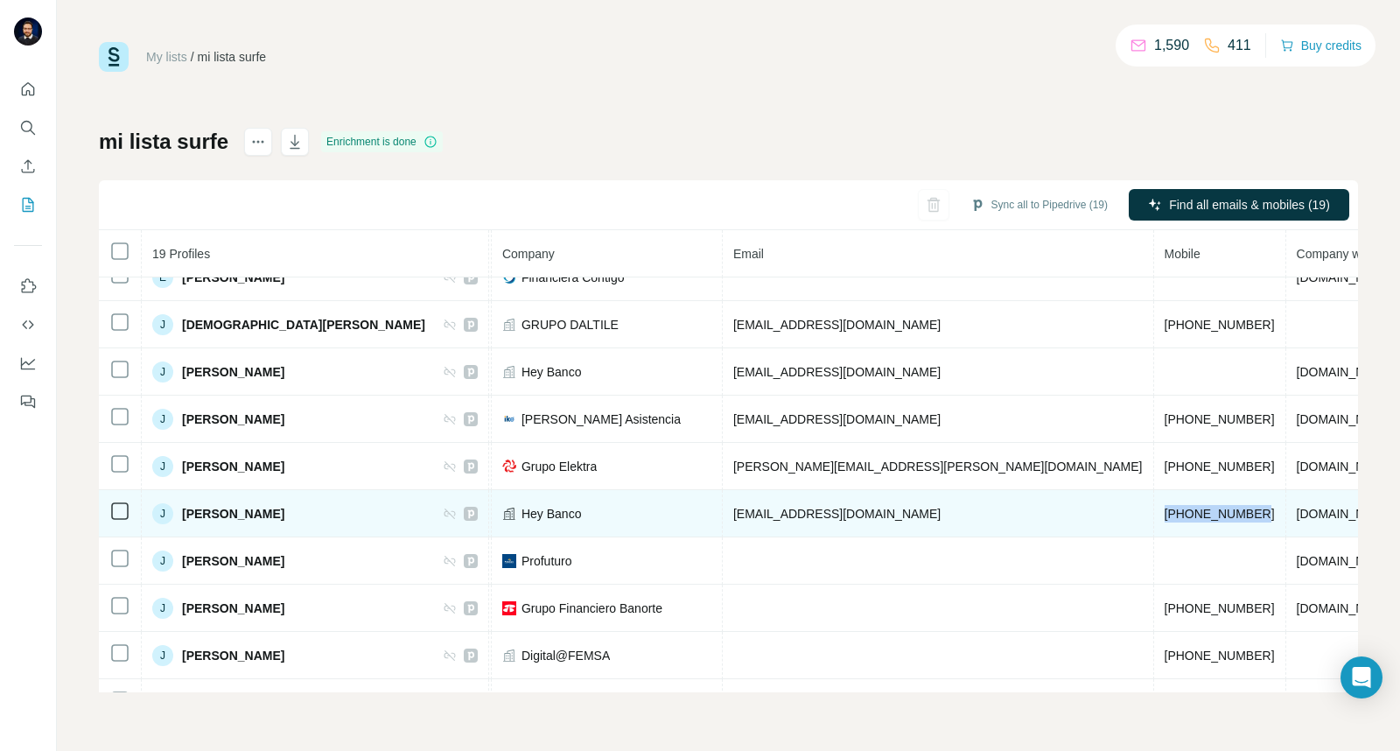
click at [1154, 514] on td "[PHONE_NUMBER]" at bounding box center [1220, 513] width 132 height 47
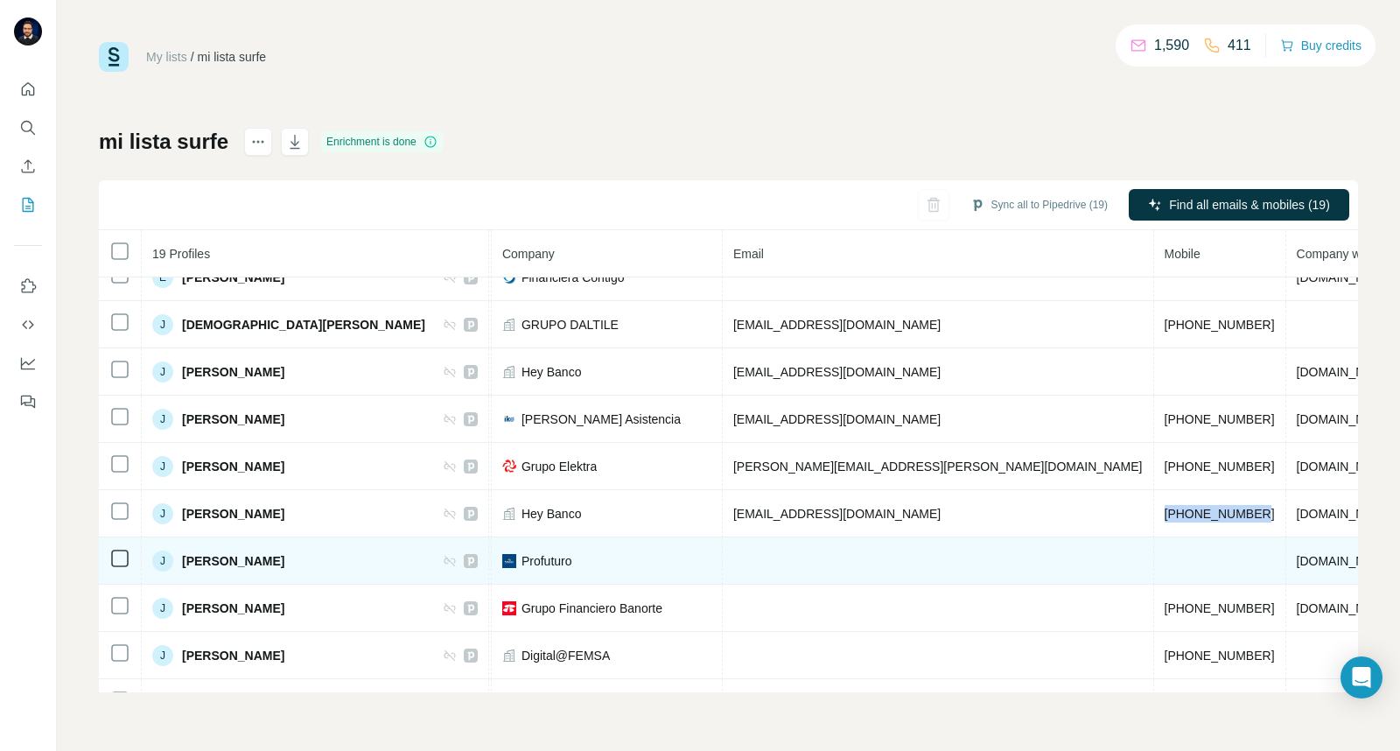
drag, startPoint x: 301, startPoint y: 571, endPoint x: 177, endPoint y: 575, distance: 124.3
click at [177, 571] on div "J [PERSON_NAME]" at bounding box center [315, 560] width 326 height 21
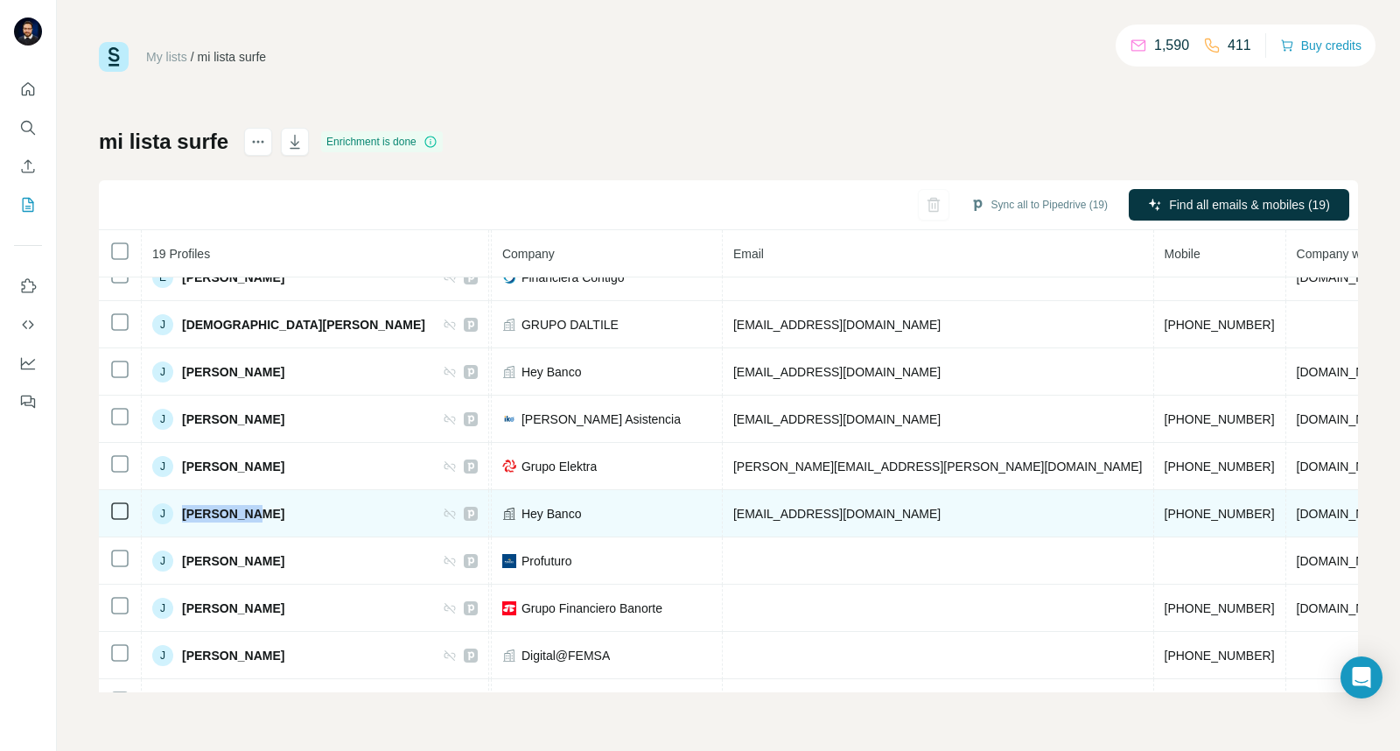
drag, startPoint x: 272, startPoint y: 519, endPoint x: 169, endPoint y: 531, distance: 104.0
click at [169, 531] on td "J [PERSON_NAME]" at bounding box center [315, 513] width 347 height 47
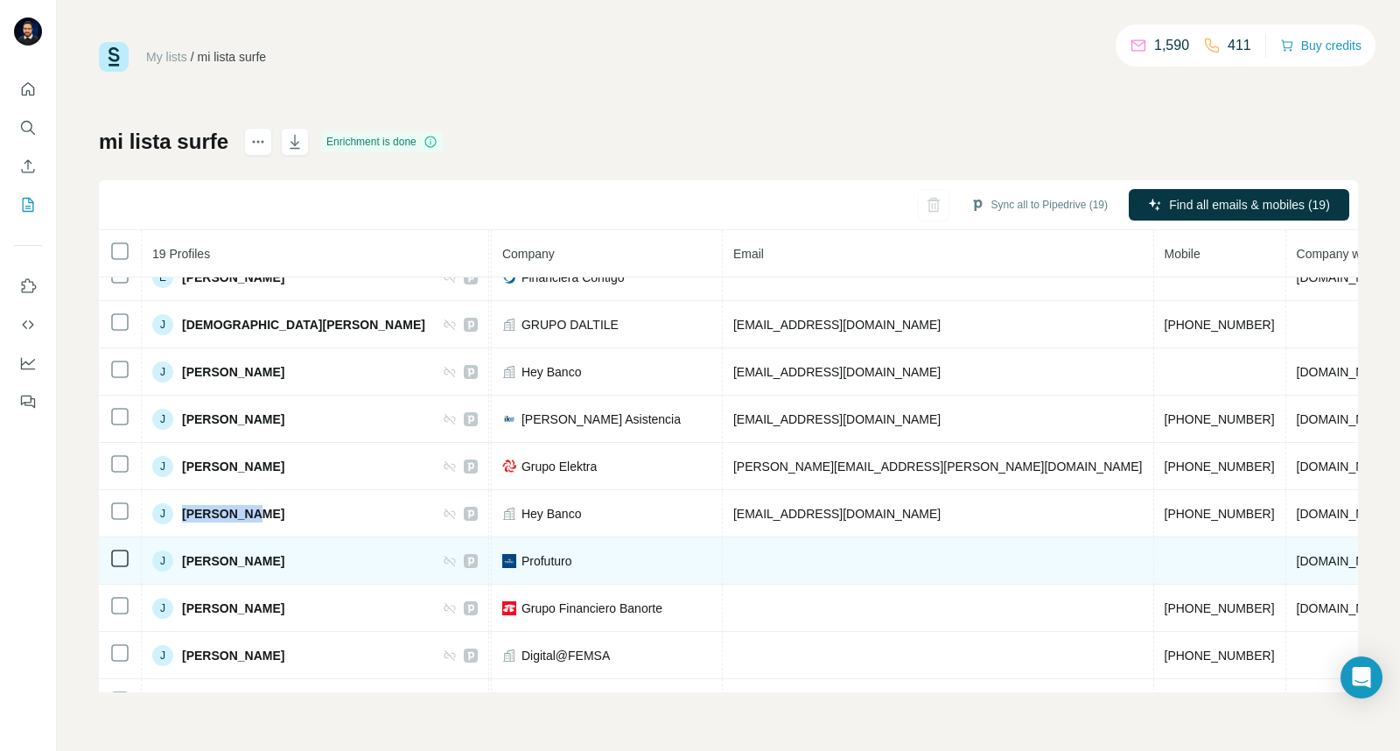
drag, startPoint x: 315, startPoint y: 565, endPoint x: 166, endPoint y: 565, distance: 148.8
click at [166, 565] on div "J [PERSON_NAME]" at bounding box center [315, 560] width 326 height 21
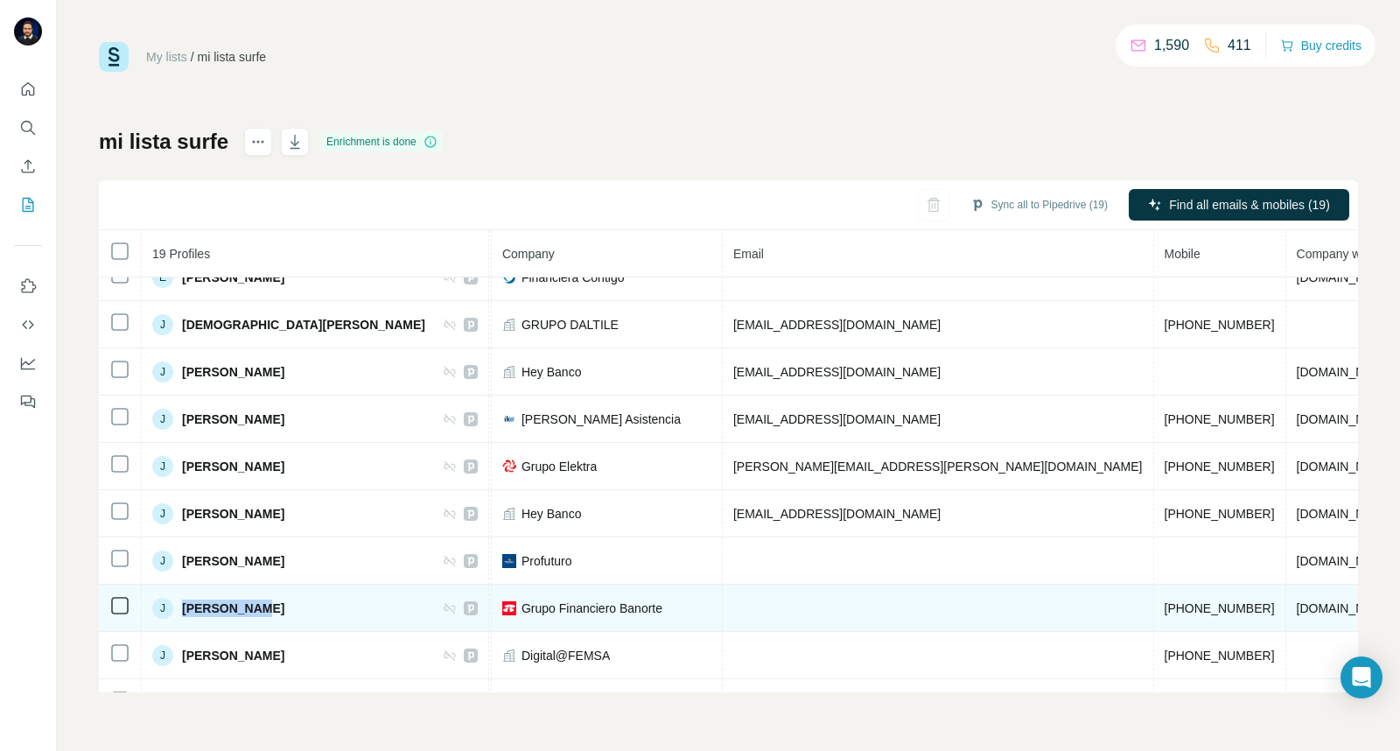
drag, startPoint x: 280, startPoint y: 621, endPoint x: 179, endPoint y: 619, distance: 101.6
click at [179, 619] on div "J [PERSON_NAME]" at bounding box center [315, 608] width 326 height 21
click at [1165, 615] on span "[PHONE_NUMBER]" at bounding box center [1220, 608] width 110 height 14
drag, startPoint x: 913, startPoint y: 616, endPoint x: 1007, endPoint y: 600, distance: 95.8
click at [1154, 600] on td "[PHONE_NUMBER]" at bounding box center [1220, 608] width 132 height 47
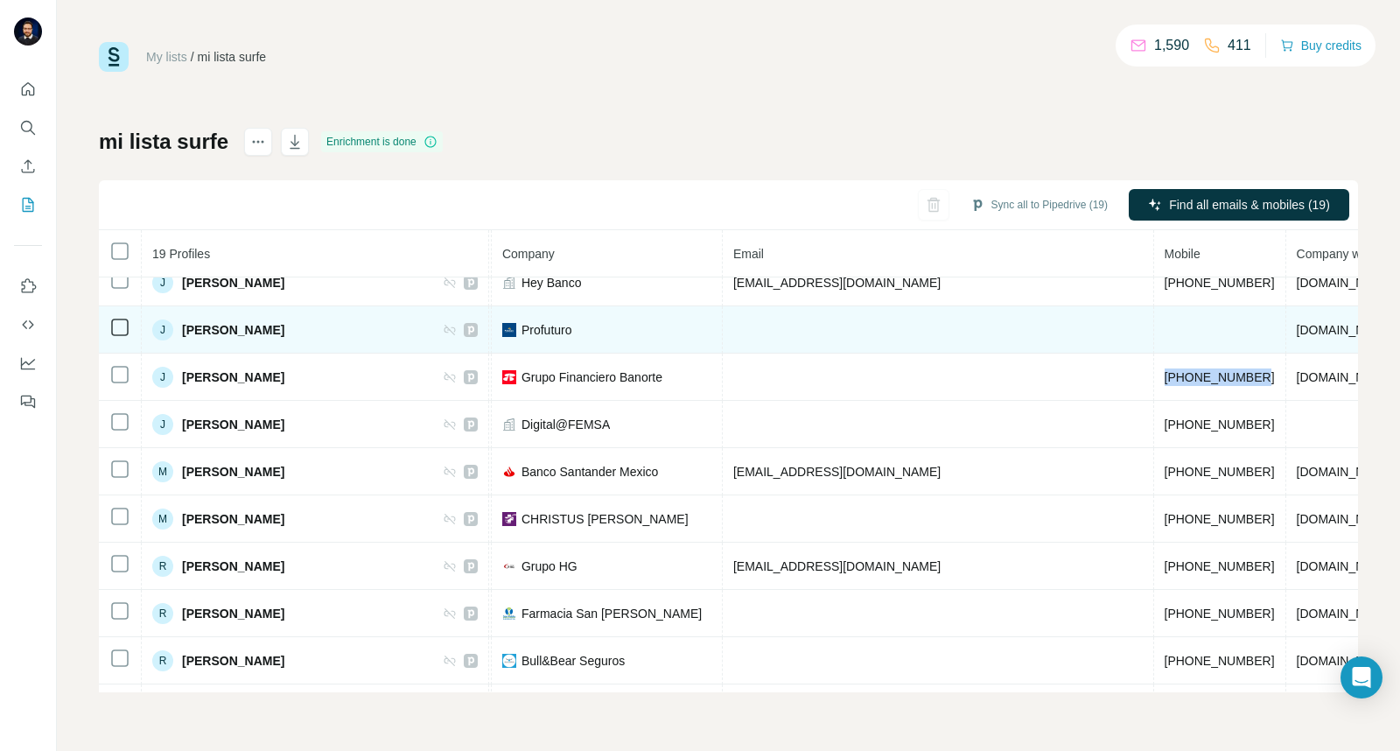
scroll to position [552, 435]
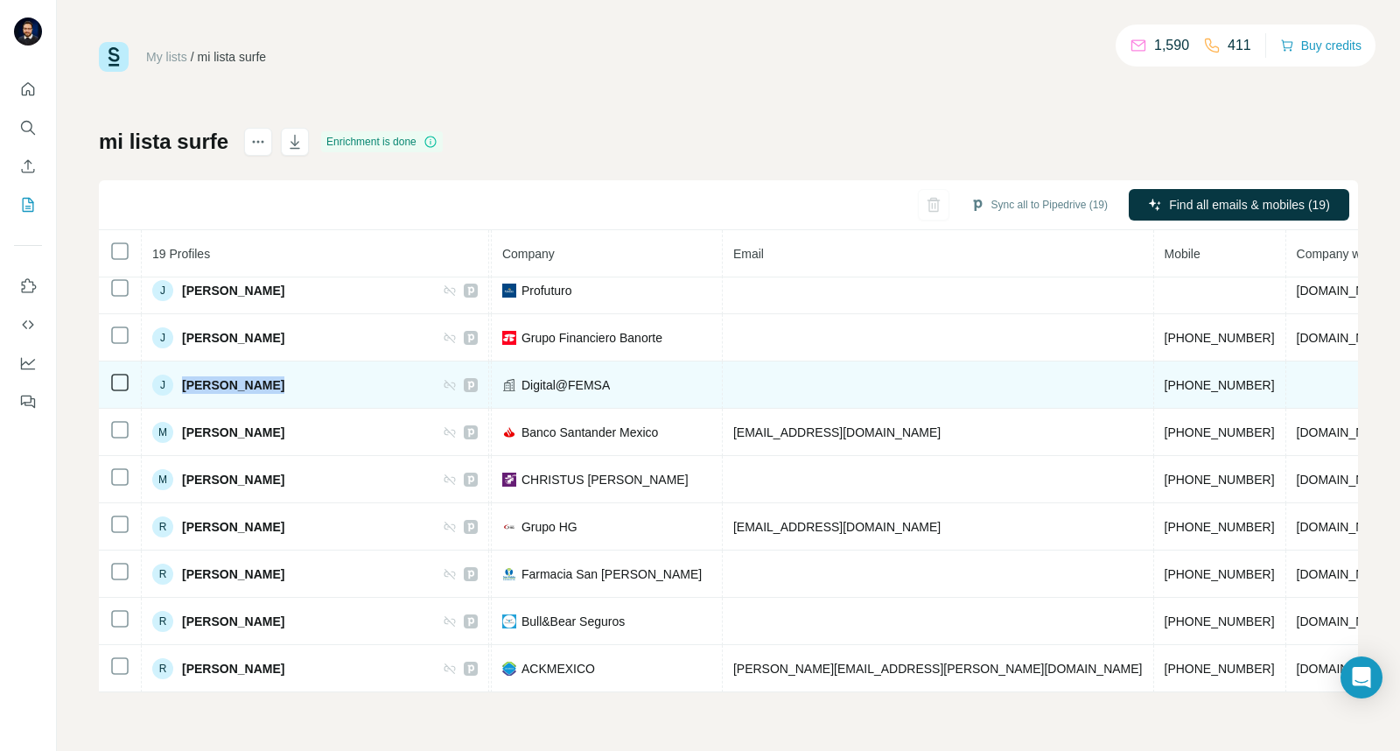
drag, startPoint x: 274, startPoint y: 368, endPoint x: 181, endPoint y: 370, distance: 92.8
click at [181, 375] on div "[PERSON_NAME]" at bounding box center [315, 385] width 326 height 21
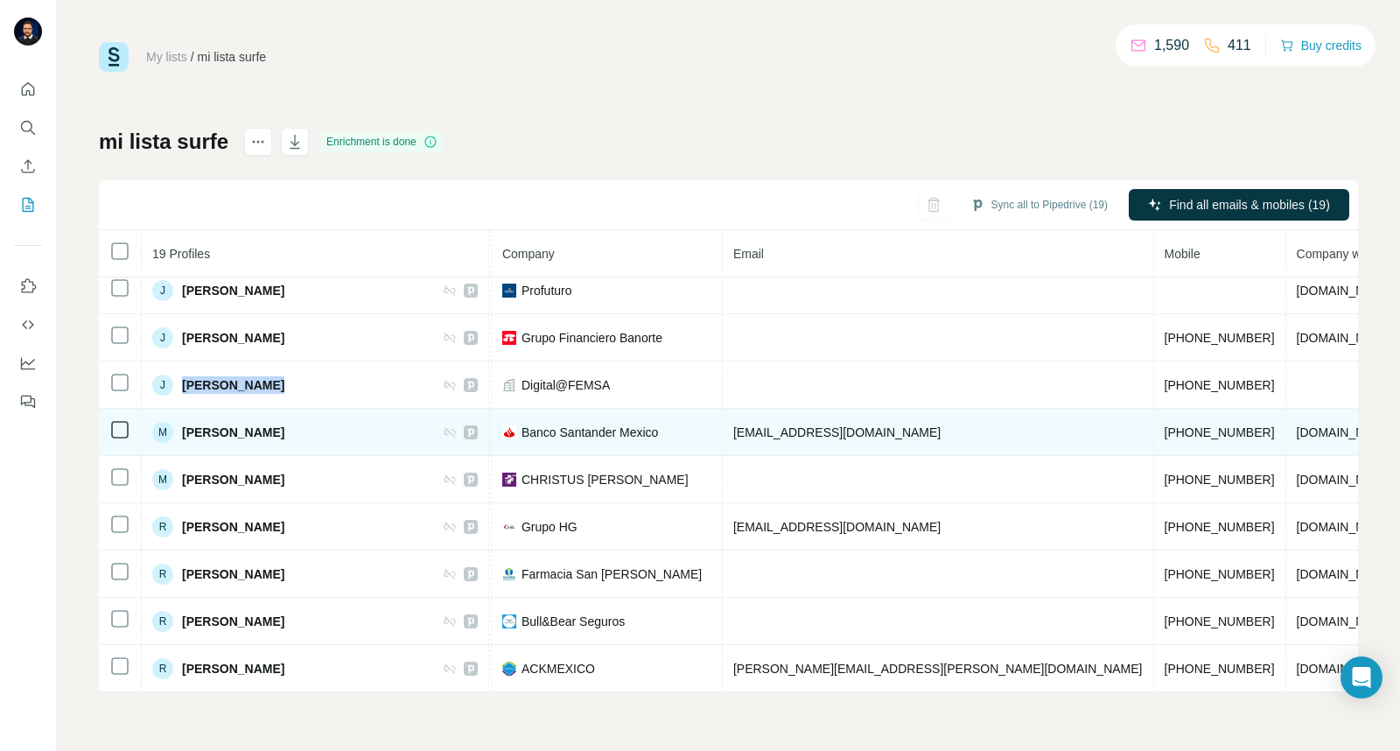
drag, startPoint x: 371, startPoint y: 422, endPoint x: 167, endPoint y: 427, distance: 204.0
click at [167, 427] on div "M [PERSON_NAME]" at bounding box center [315, 432] width 326 height 21
click at [375, 422] on div "M [PERSON_NAME]" at bounding box center [315, 432] width 326 height 21
drag, startPoint x: 375, startPoint y: 417, endPoint x: 195, endPoint y: 422, distance: 179.5
click at [195, 422] on div "M [PERSON_NAME]" at bounding box center [315, 432] width 326 height 21
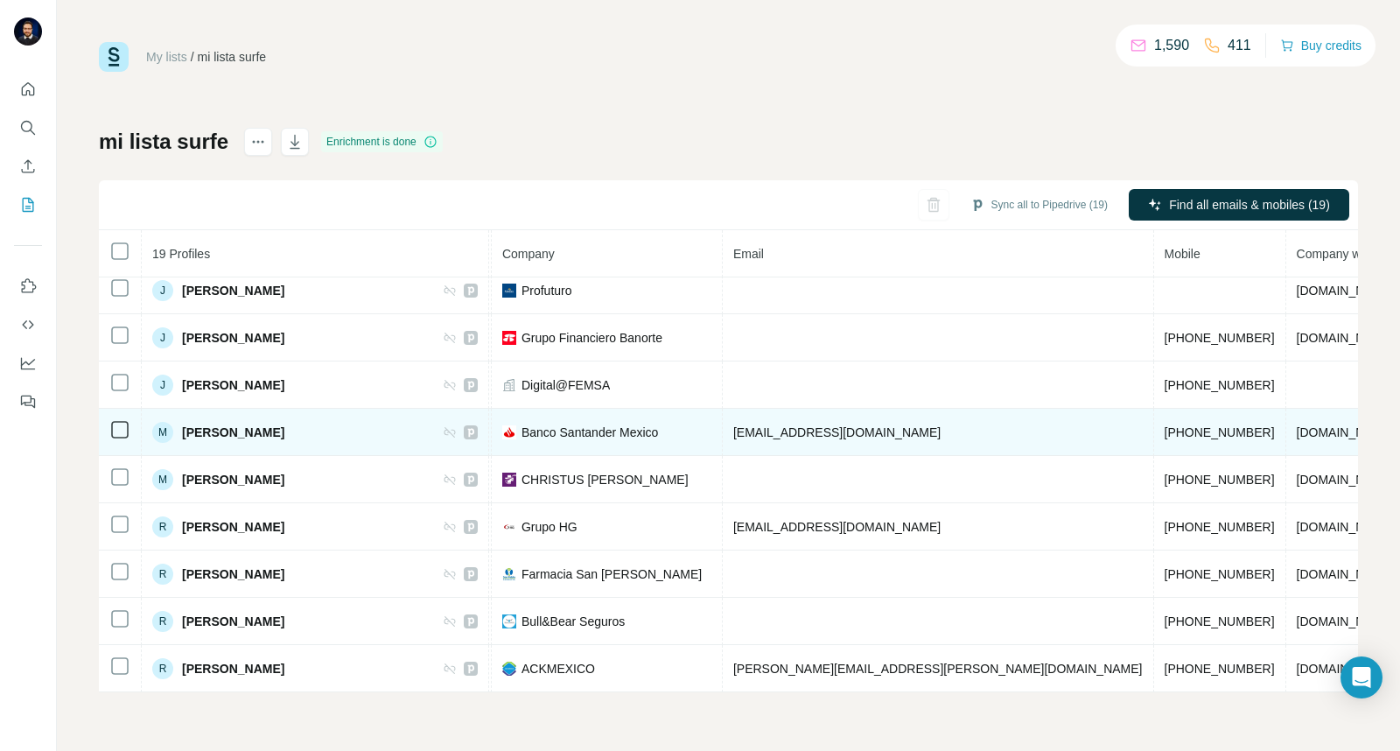
drag, startPoint x: 891, startPoint y: 420, endPoint x: 676, endPoint y: 421, distance: 215.3
click at [723, 421] on td "[EMAIL_ADDRESS][DOMAIN_NAME]" at bounding box center [938, 432] width 431 height 47
drag, startPoint x: 1010, startPoint y: 417, endPoint x: 908, endPoint y: 416, distance: 101.5
click at [1154, 416] on td "[PHONE_NUMBER]" at bounding box center [1220, 432] width 132 height 47
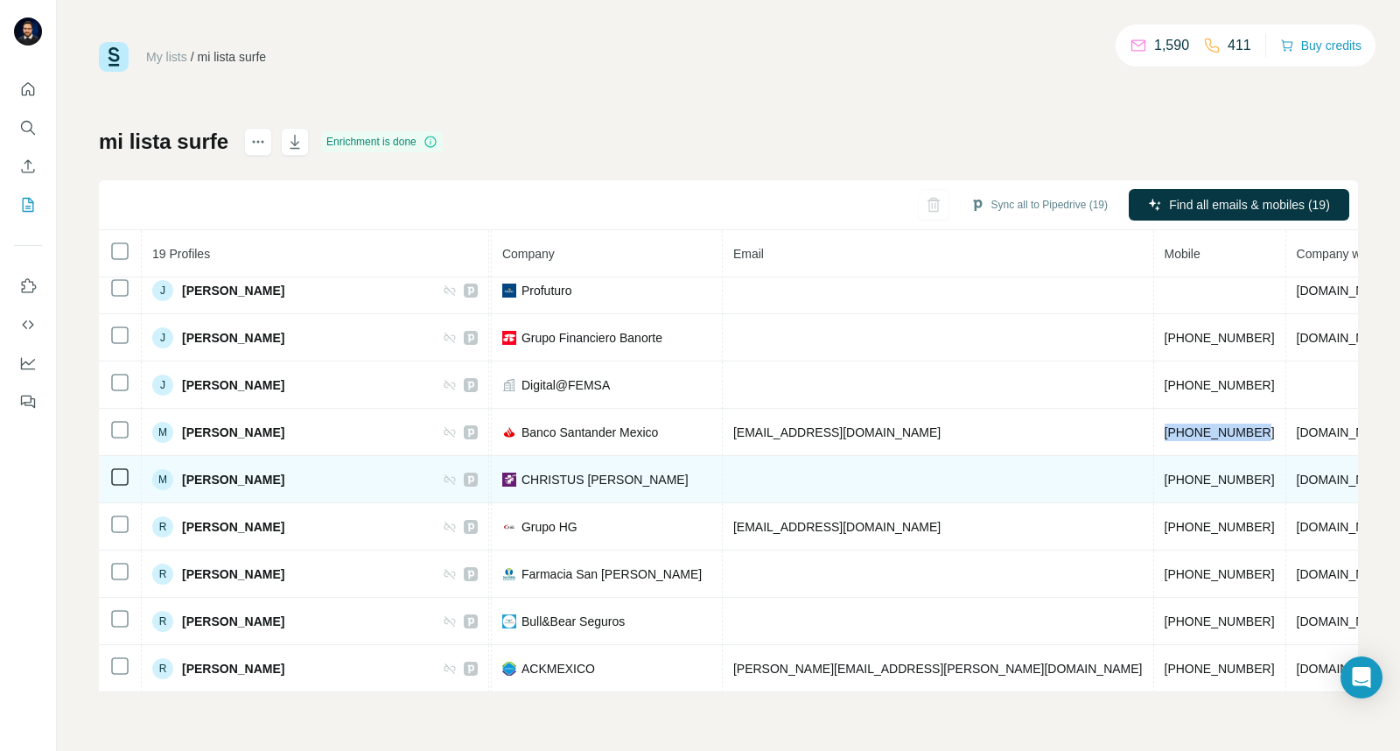
drag, startPoint x: 296, startPoint y: 468, endPoint x: 182, endPoint y: 467, distance: 113.8
click at [182, 469] on div "M [PERSON_NAME]" at bounding box center [315, 479] width 326 height 21
drag, startPoint x: 1001, startPoint y: 466, endPoint x: 915, endPoint y: 474, distance: 87.1
click at [1154, 474] on td "[PHONE_NUMBER]" at bounding box center [1220, 479] width 132 height 47
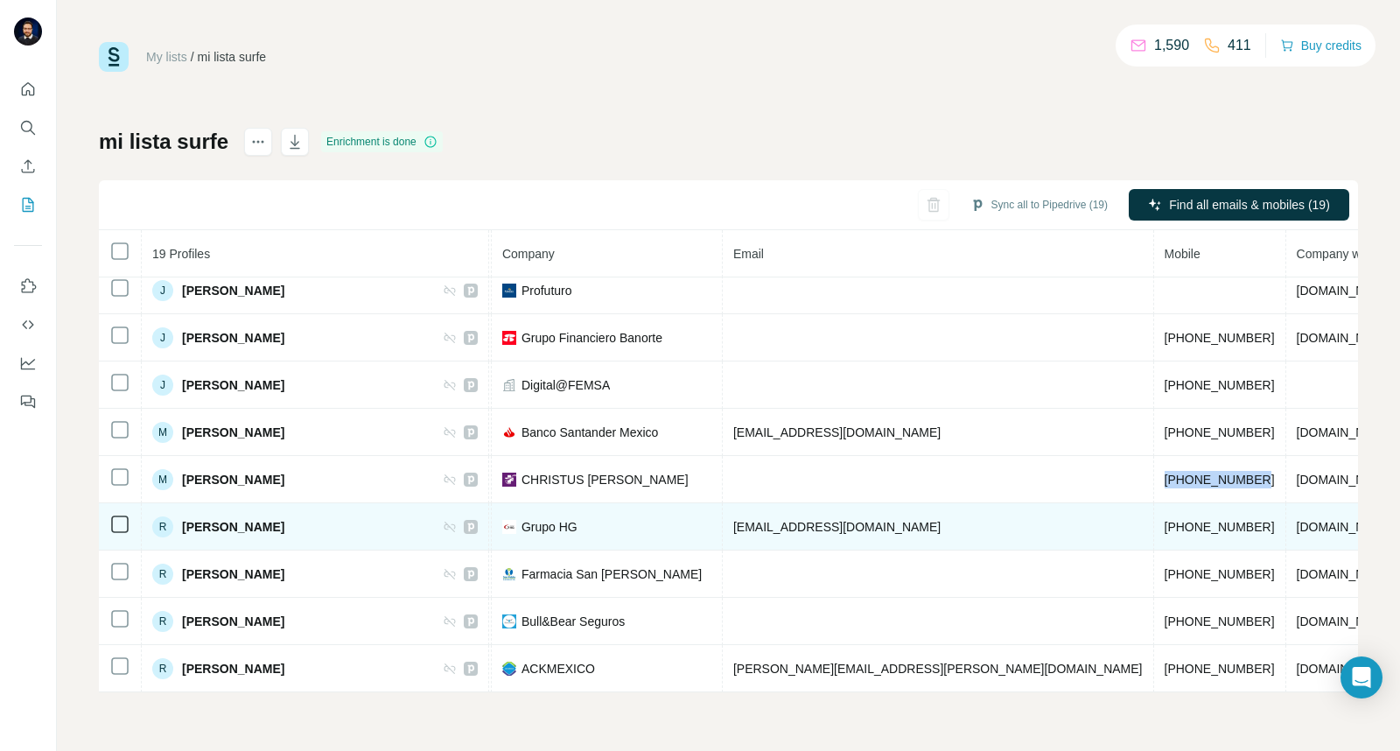
drag, startPoint x: 337, startPoint y: 516, endPoint x: 182, endPoint y: 529, distance: 155.5
click at [182, 529] on td "R [PERSON_NAME]" at bounding box center [315, 526] width 347 height 47
click at [331, 522] on div "R [PERSON_NAME]" at bounding box center [315, 526] width 326 height 21
click at [258, 518] on span "[PERSON_NAME]" at bounding box center [233, 527] width 102 height 18
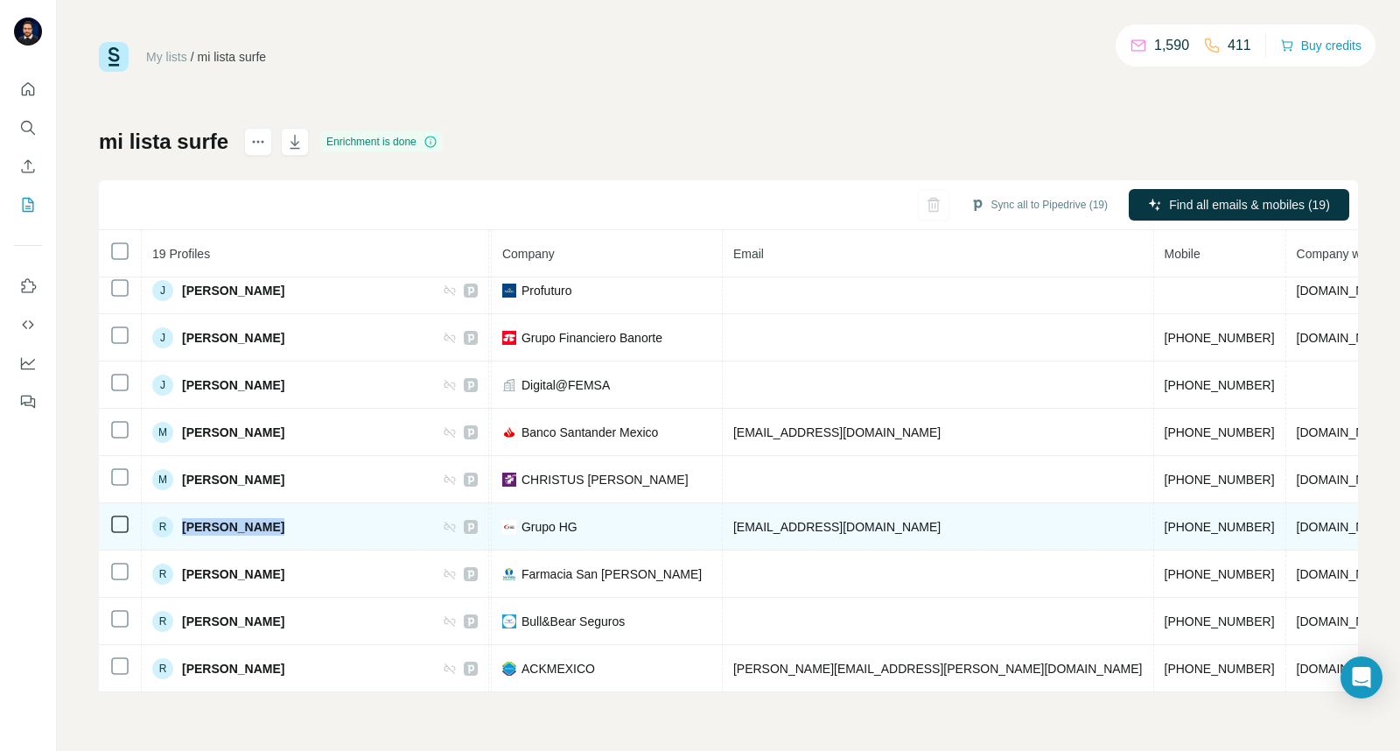
click at [258, 518] on span "[PERSON_NAME]" at bounding box center [233, 527] width 102 height 18
drag, startPoint x: 840, startPoint y: 521, endPoint x: 684, endPoint y: 522, distance: 155.8
click at [723, 522] on td "[EMAIL_ADDRESS][DOMAIN_NAME]" at bounding box center [938, 526] width 431 height 47
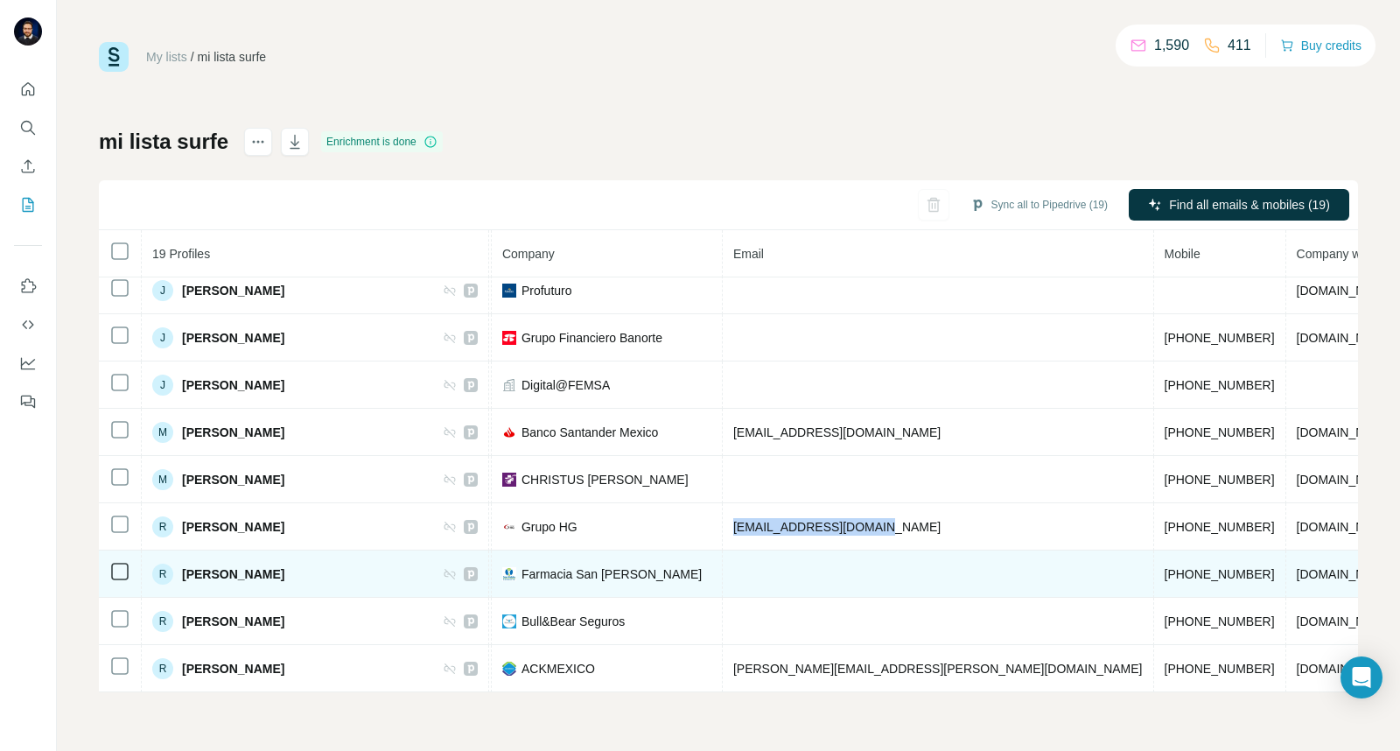
drag, startPoint x: 298, startPoint y: 564, endPoint x: 176, endPoint y: 571, distance: 122.7
click at [176, 571] on div "R [PERSON_NAME]" at bounding box center [315, 574] width 326 height 21
drag, startPoint x: 1010, startPoint y: 560, endPoint x: 913, endPoint y: 566, distance: 97.3
click at [1154, 566] on td "[PHONE_NUMBER]" at bounding box center [1220, 573] width 132 height 47
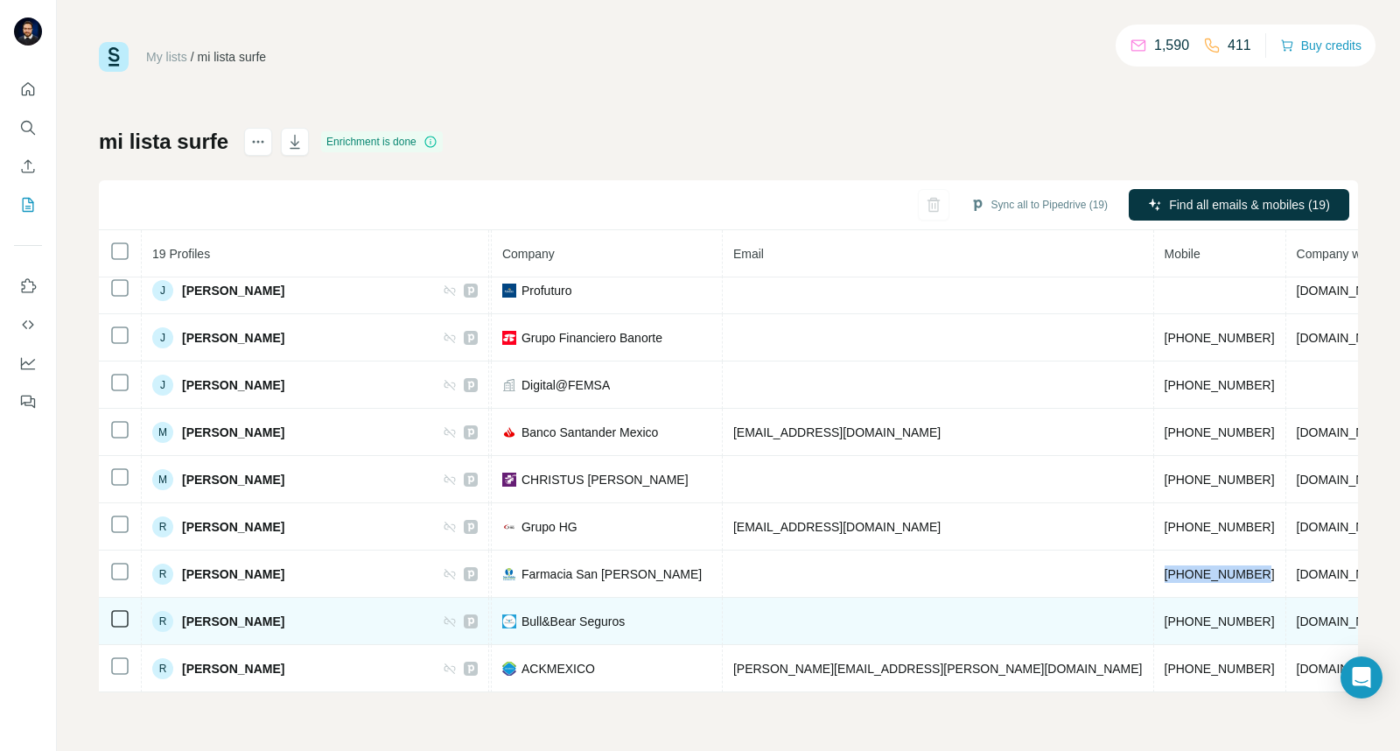
drag, startPoint x: 310, startPoint y: 614, endPoint x: 181, endPoint y: 619, distance: 128.7
click at [181, 619] on div "R [PERSON_NAME]" at bounding box center [315, 621] width 326 height 21
drag, startPoint x: 1008, startPoint y: 613, endPoint x: 905, endPoint y: 611, distance: 103.3
click at [1154, 611] on td "[PHONE_NUMBER]" at bounding box center [1220, 621] width 132 height 47
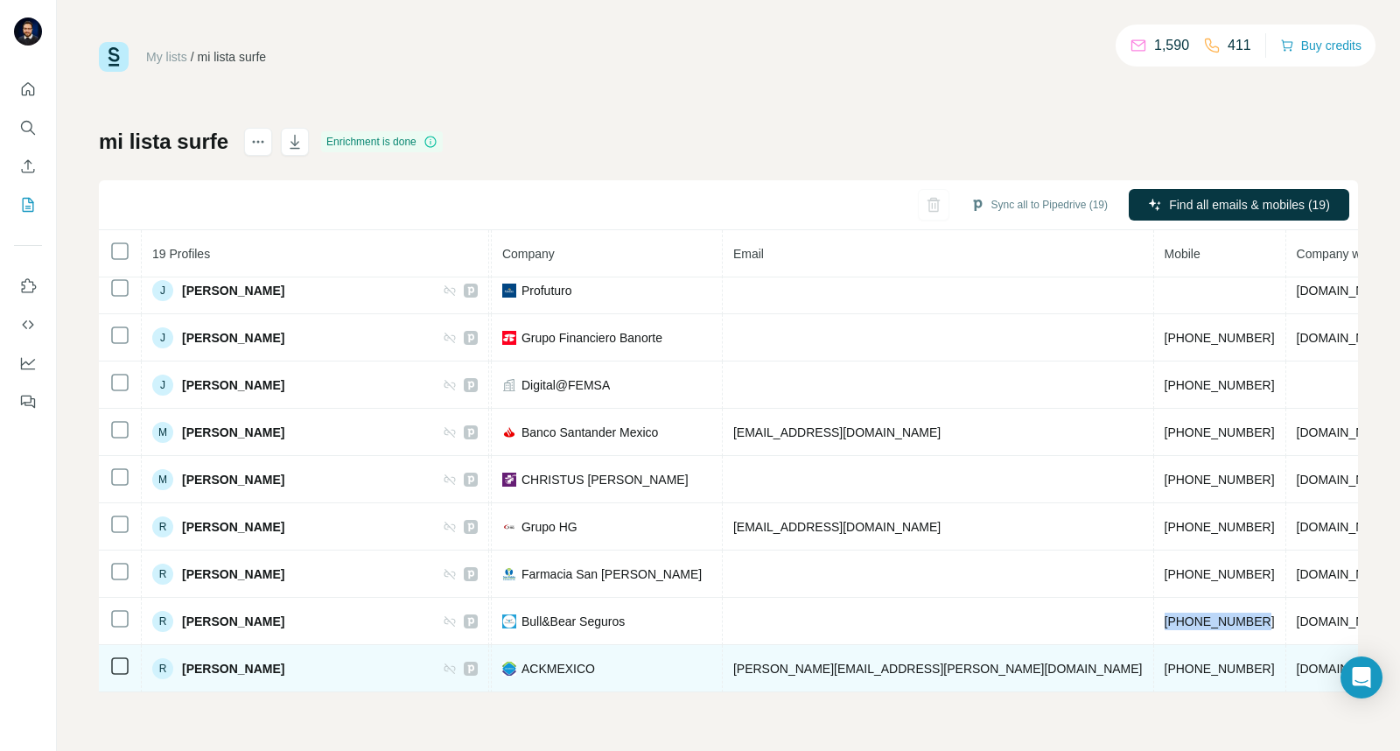
drag, startPoint x: 309, startPoint y: 662, endPoint x: 177, endPoint y: 671, distance: 132.4
click at [177, 671] on td "R [PERSON_NAME]" at bounding box center [315, 668] width 347 height 47
drag, startPoint x: 912, startPoint y: 656, endPoint x: 1006, endPoint y: 648, distance: 94.9
click at [1154, 648] on td "[PHONE_NUMBER]" at bounding box center [1220, 668] width 132 height 47
